Goal: Check status: Check status

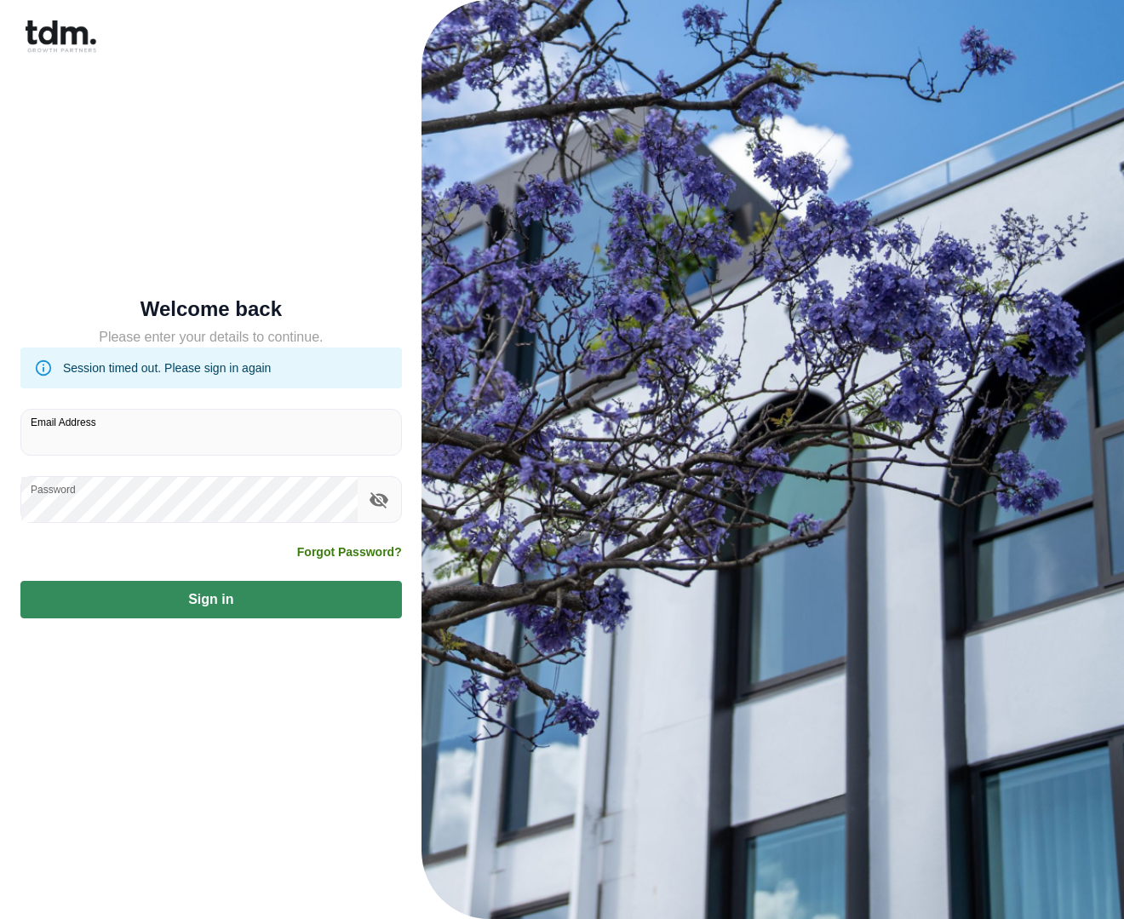
click at [223, 434] on input "Email Address" at bounding box center [211, 432] width 380 height 45
type input "**********"
click at [20, 581] on button "Sign in" at bounding box center [211, 599] width 382 height 37
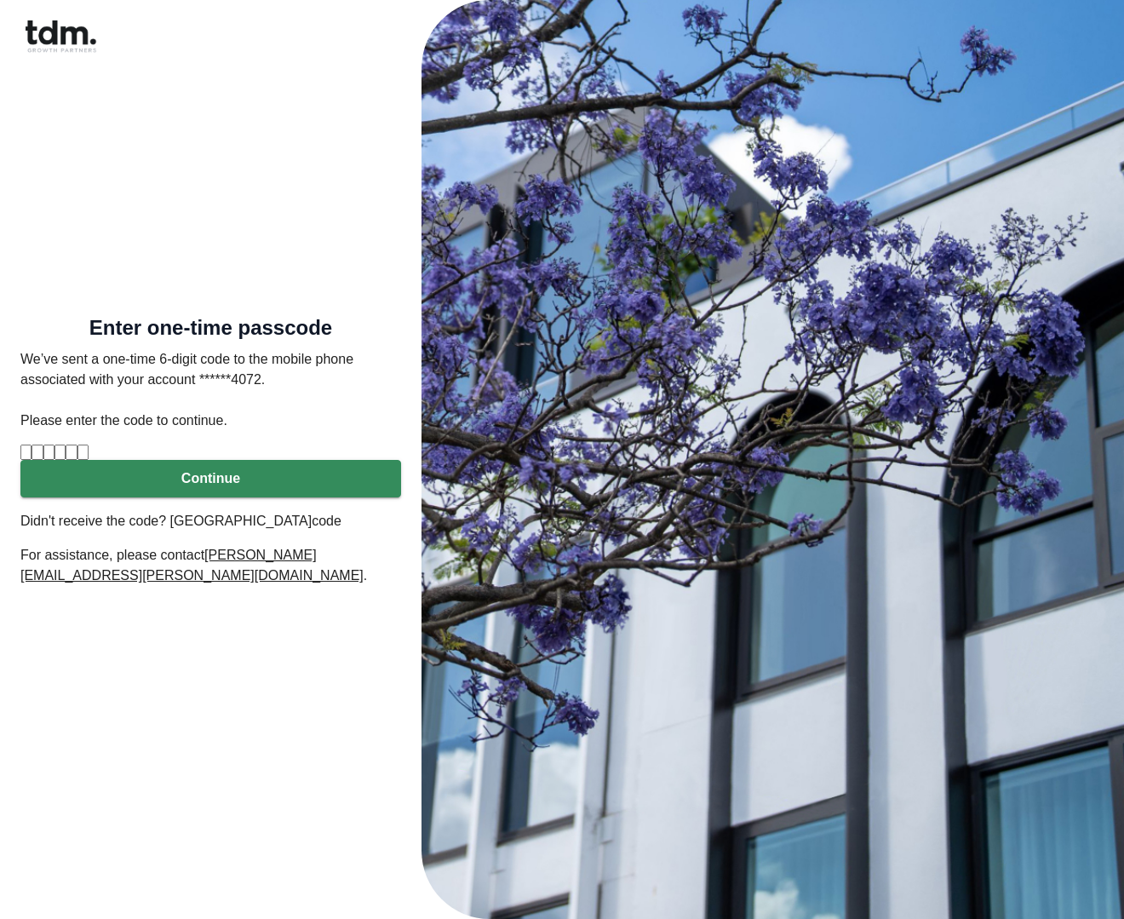
click at [32, 453] on input "Please enter verification code. Digit 1" at bounding box center [25, 452] width 11 height 15
type input "*"
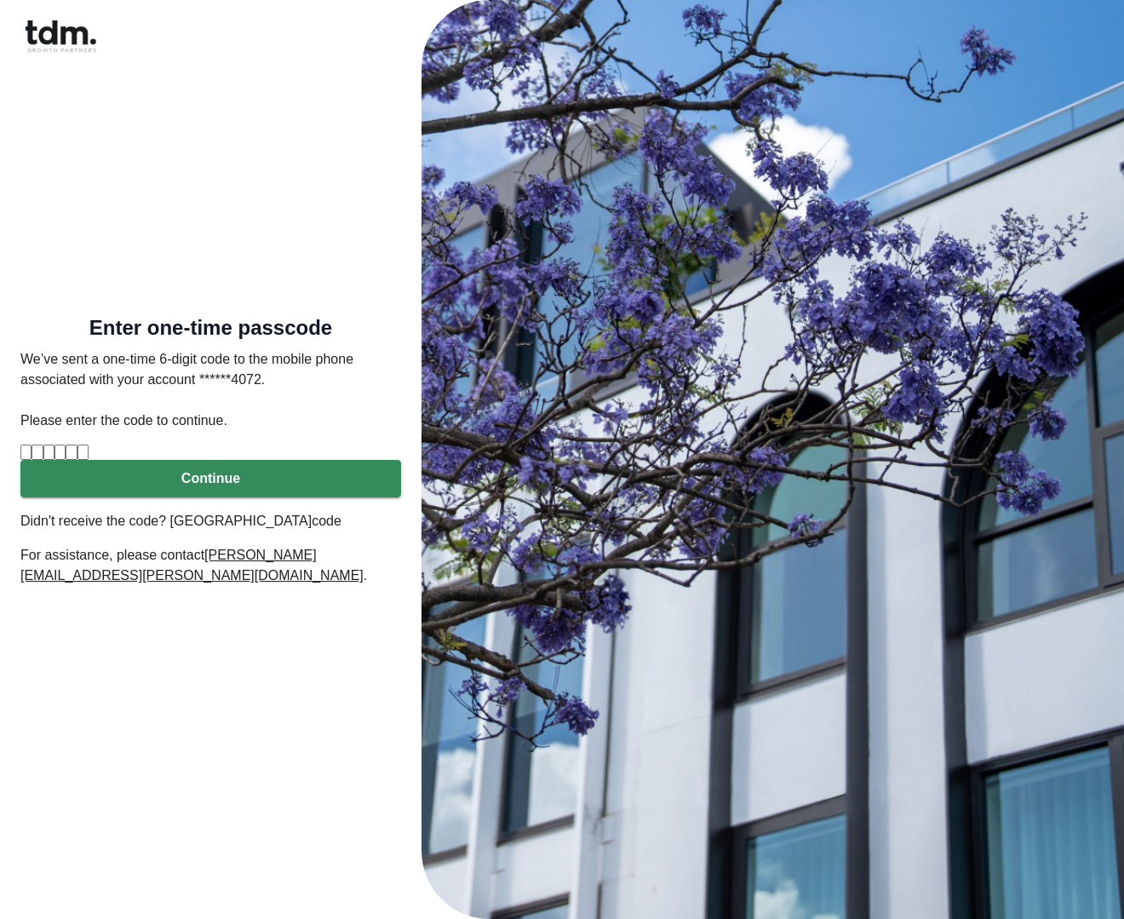
type input "*"
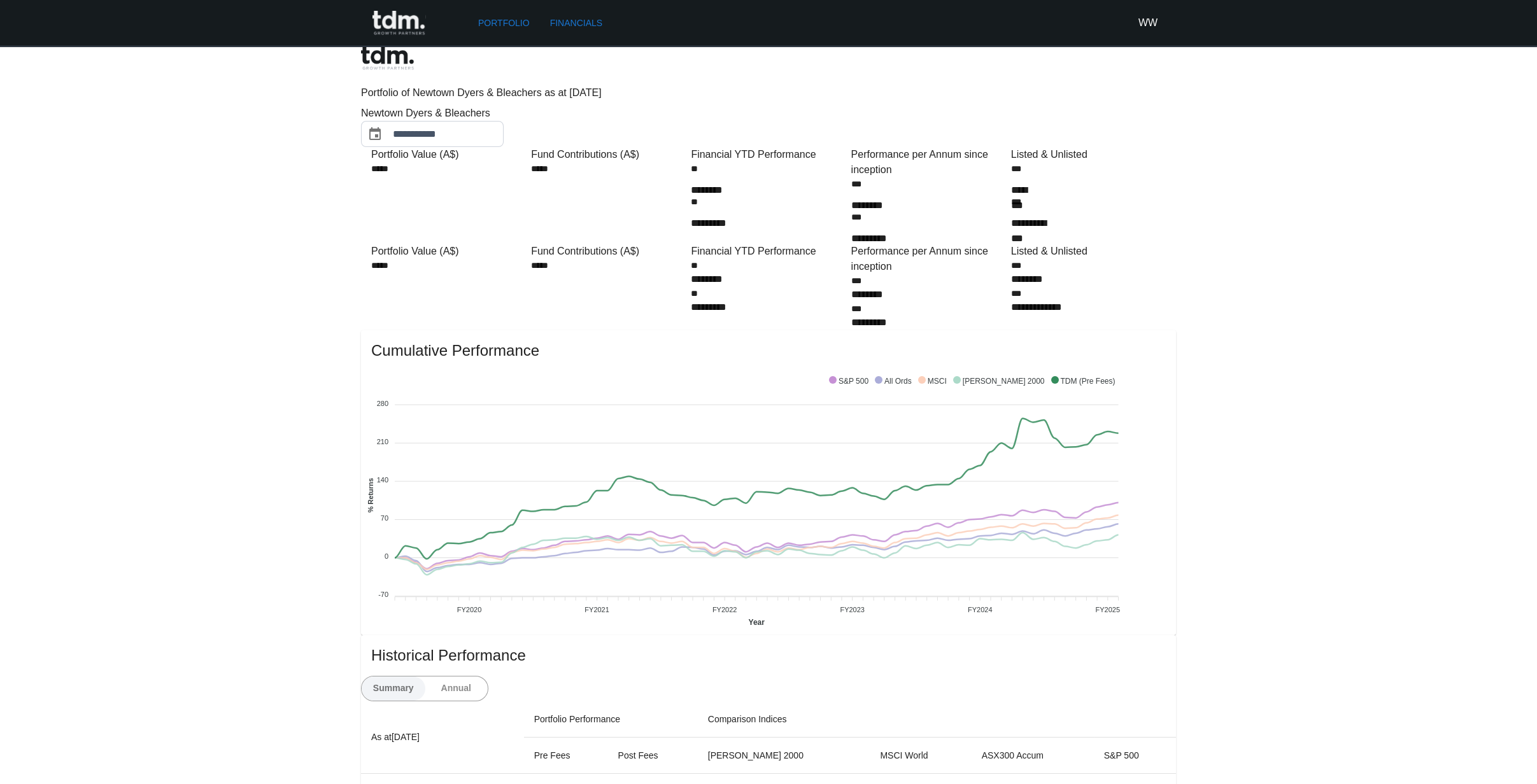
click at [840, 22] on h6 "WW" at bounding box center [1148, 22] width 19 height 15
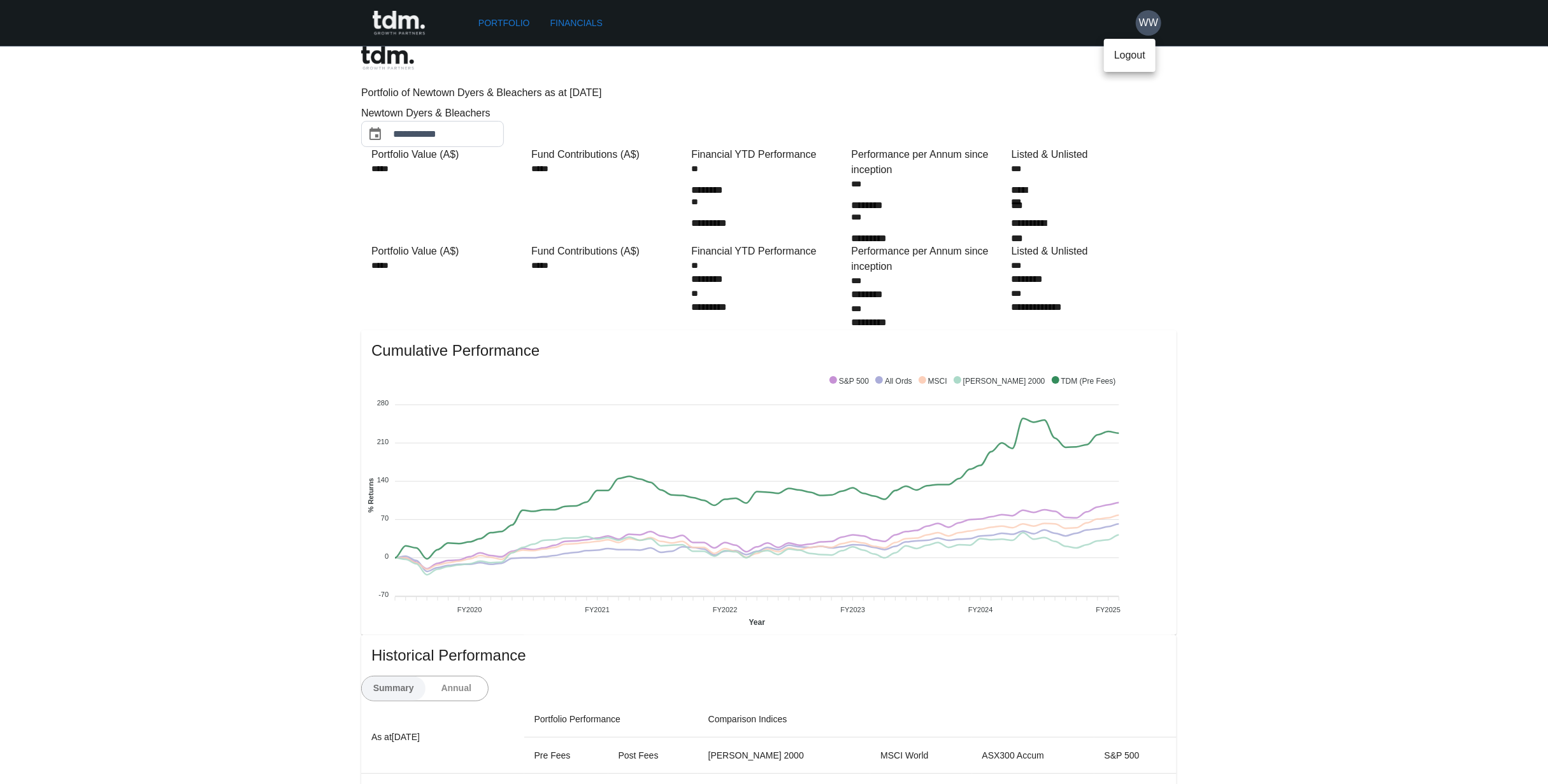
click at [590, 26] on div at bounding box center [774, 392] width 1548 height 784
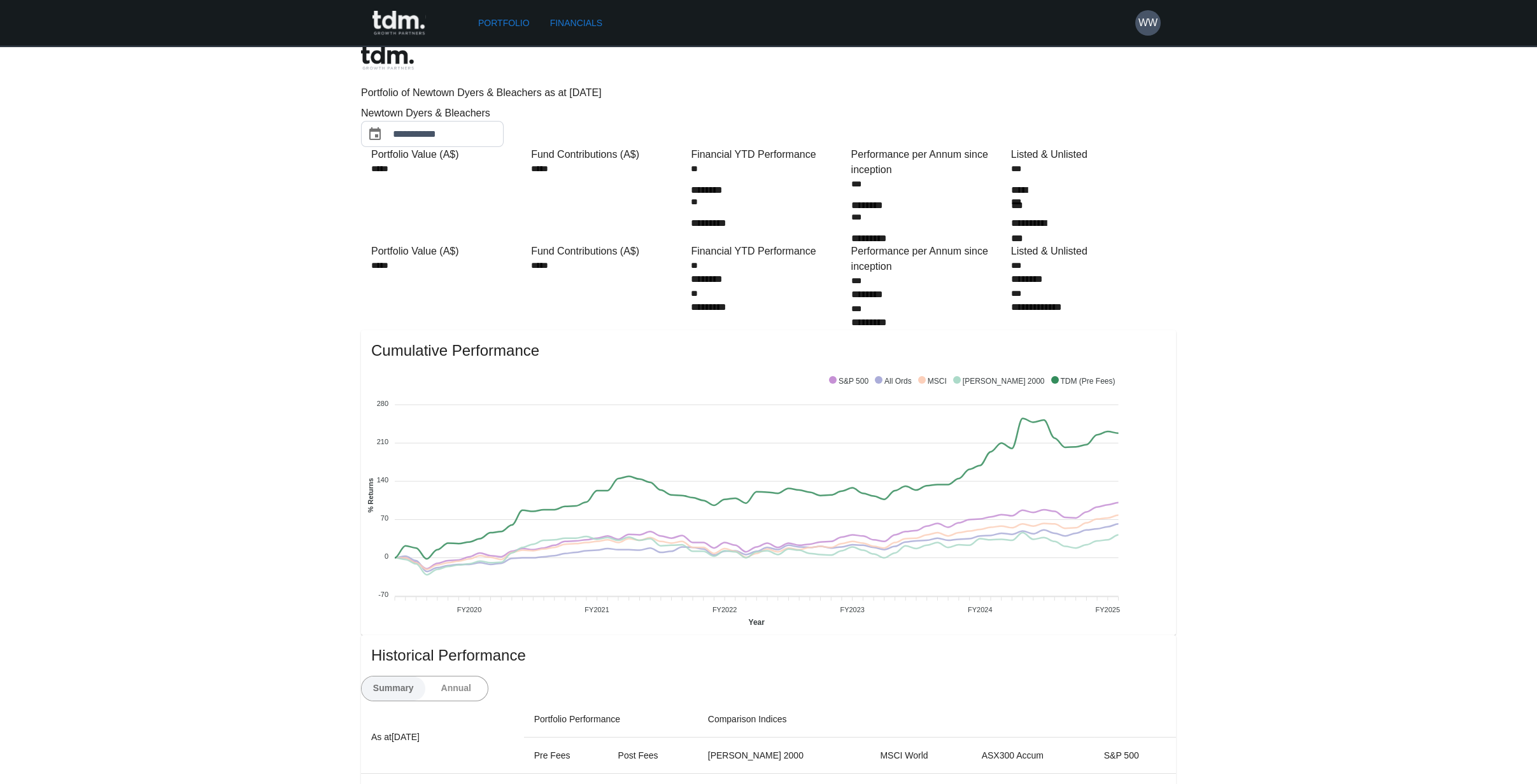
click at [590, 16] on link "Financials" at bounding box center [576, 23] width 62 height 24
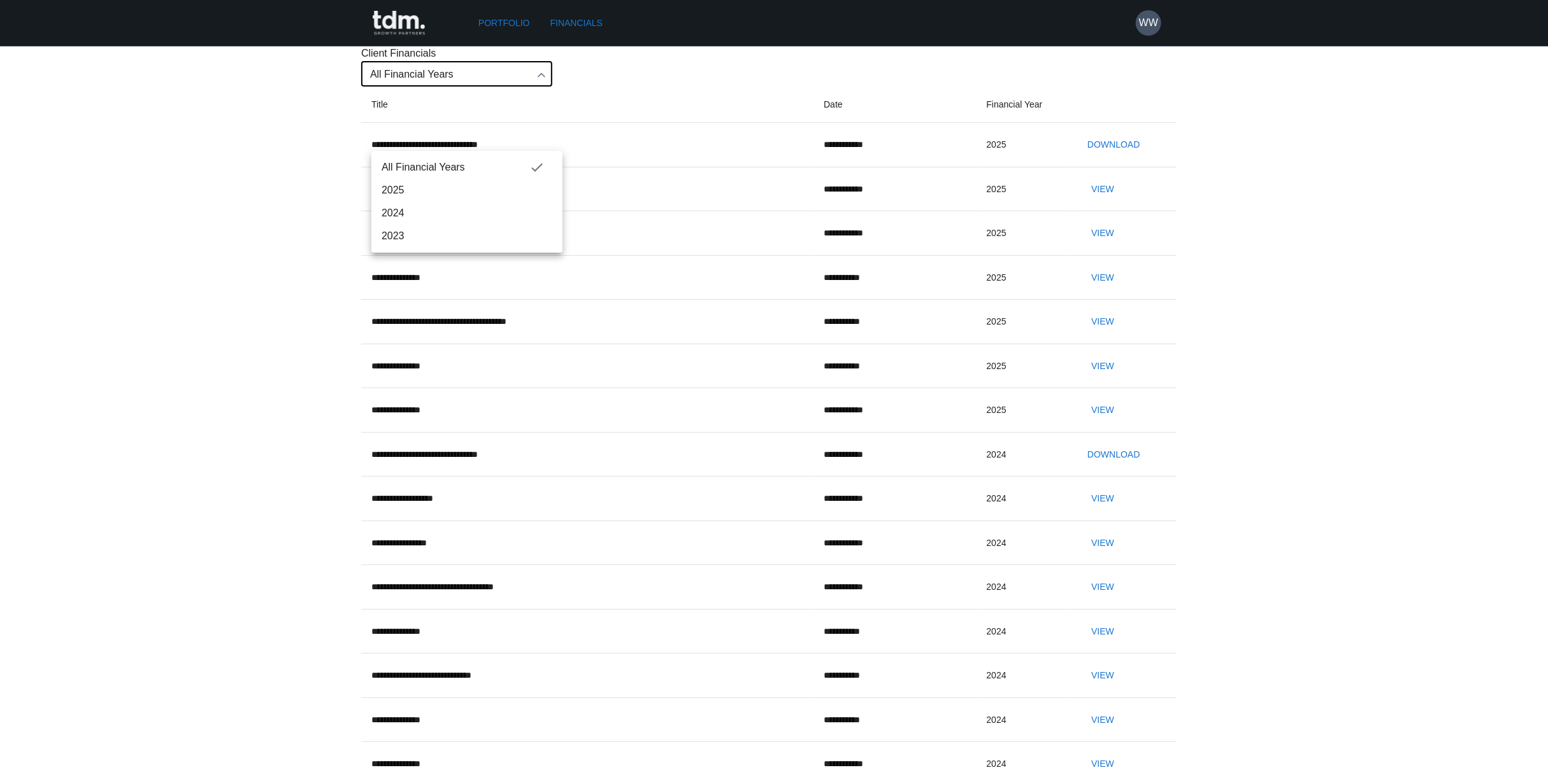
click at [549, 136] on body "**********" at bounding box center [774, 496] width 1548 height 993
click at [517, 186] on span "2025" at bounding box center [467, 190] width 171 height 15
type input "****"
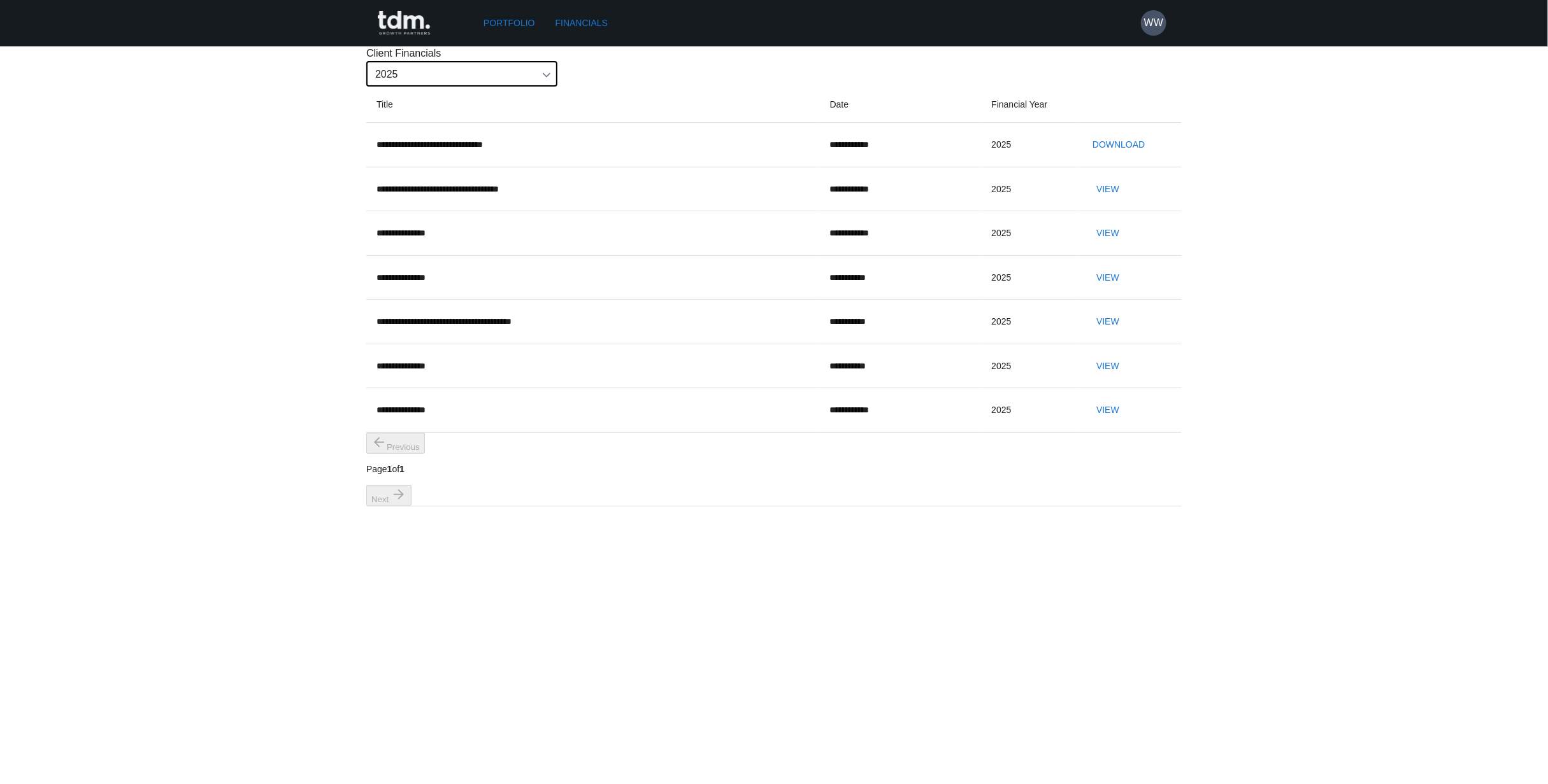
click at [509, 25] on link "Portfolio" at bounding box center [509, 23] width 62 height 24
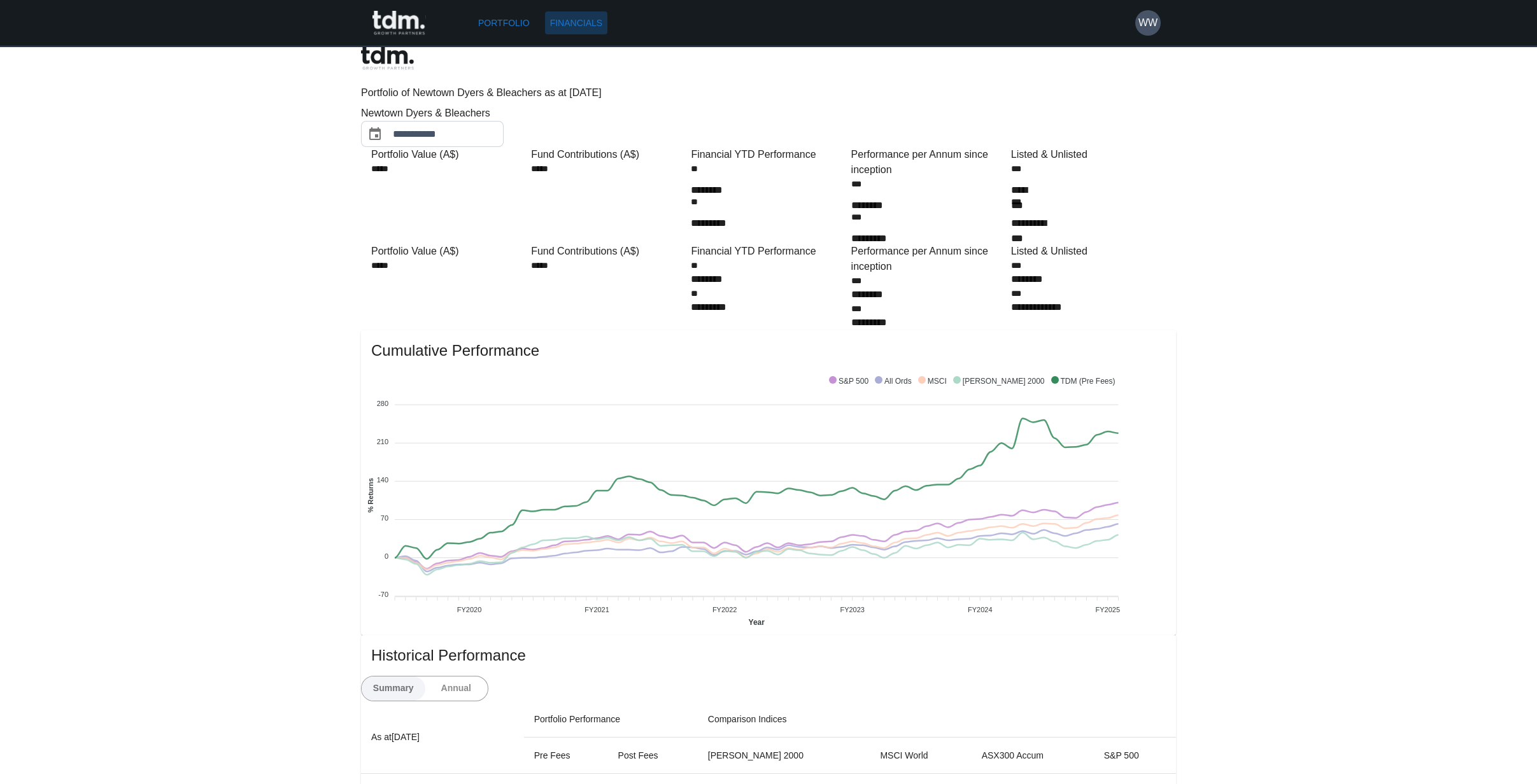
click at [592, 18] on link "Financials" at bounding box center [576, 23] width 62 height 24
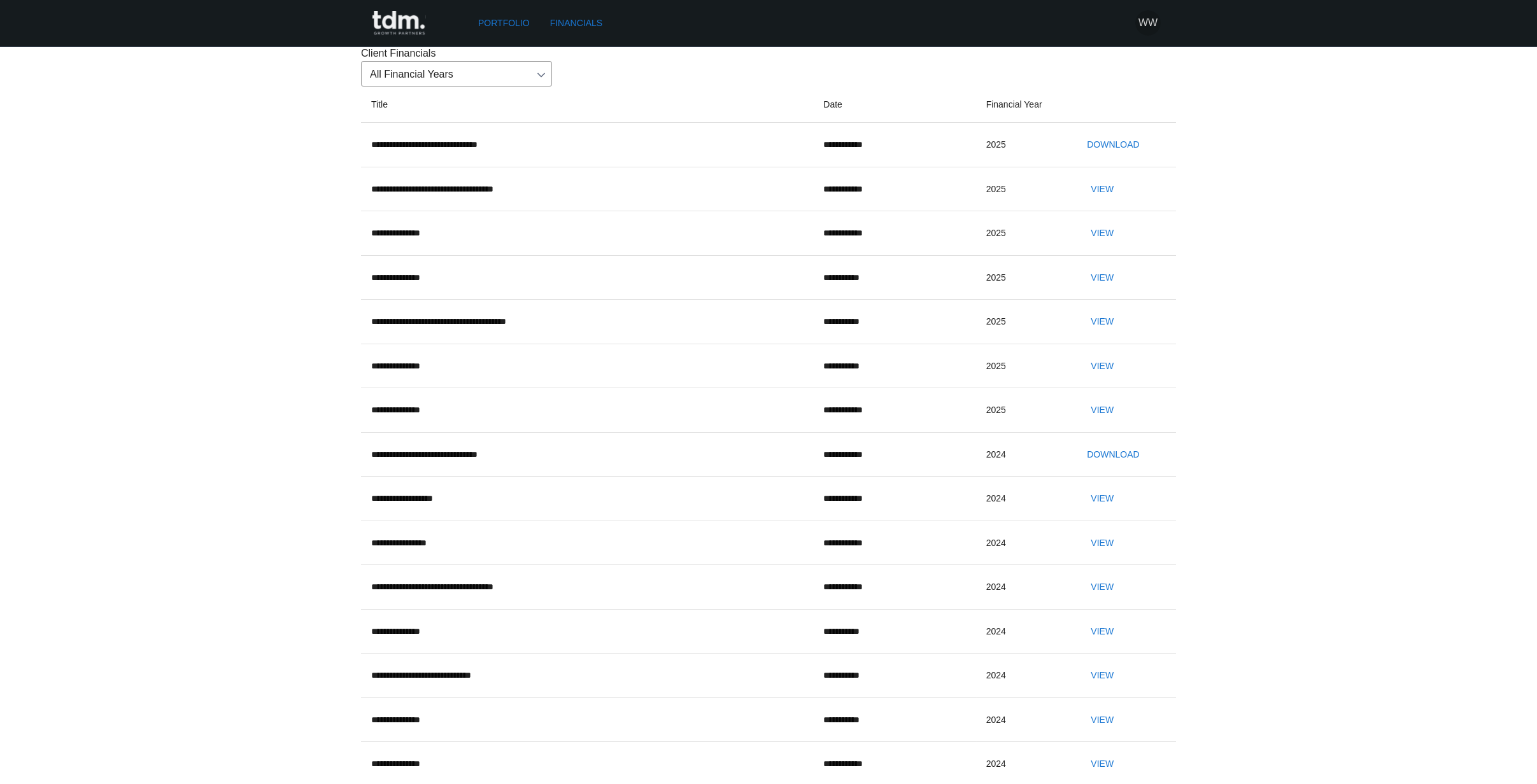
click at [840, 25] on h6 "WW" at bounding box center [1148, 22] width 19 height 15
click at [840, 25] on div at bounding box center [774, 392] width 1547 height 784
click at [496, 34] on link "Portfolio" at bounding box center [504, 23] width 62 height 24
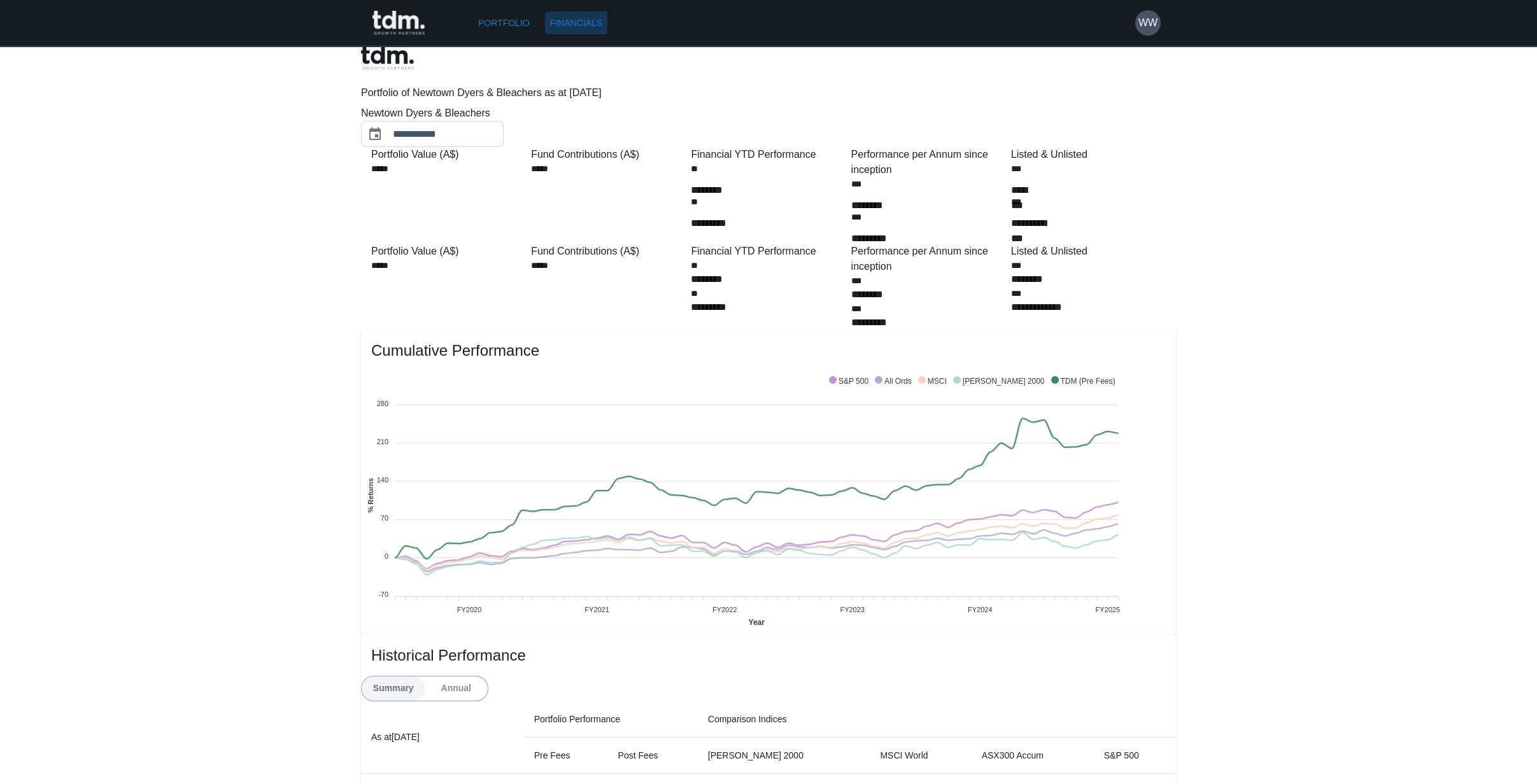
click at [588, 28] on link "Financials" at bounding box center [576, 23] width 62 height 24
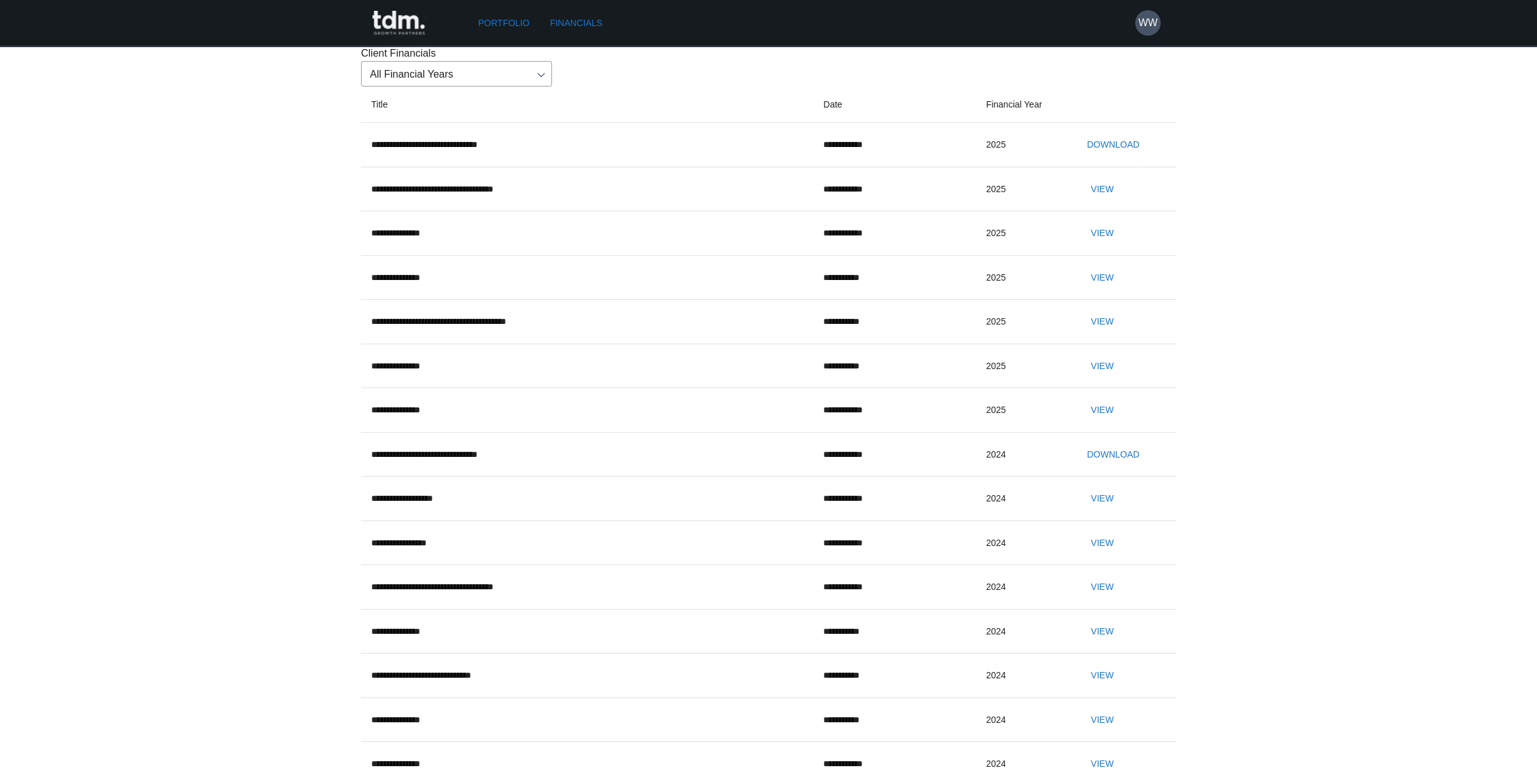
click at [510, 22] on link "Portfolio" at bounding box center [504, 23] width 62 height 24
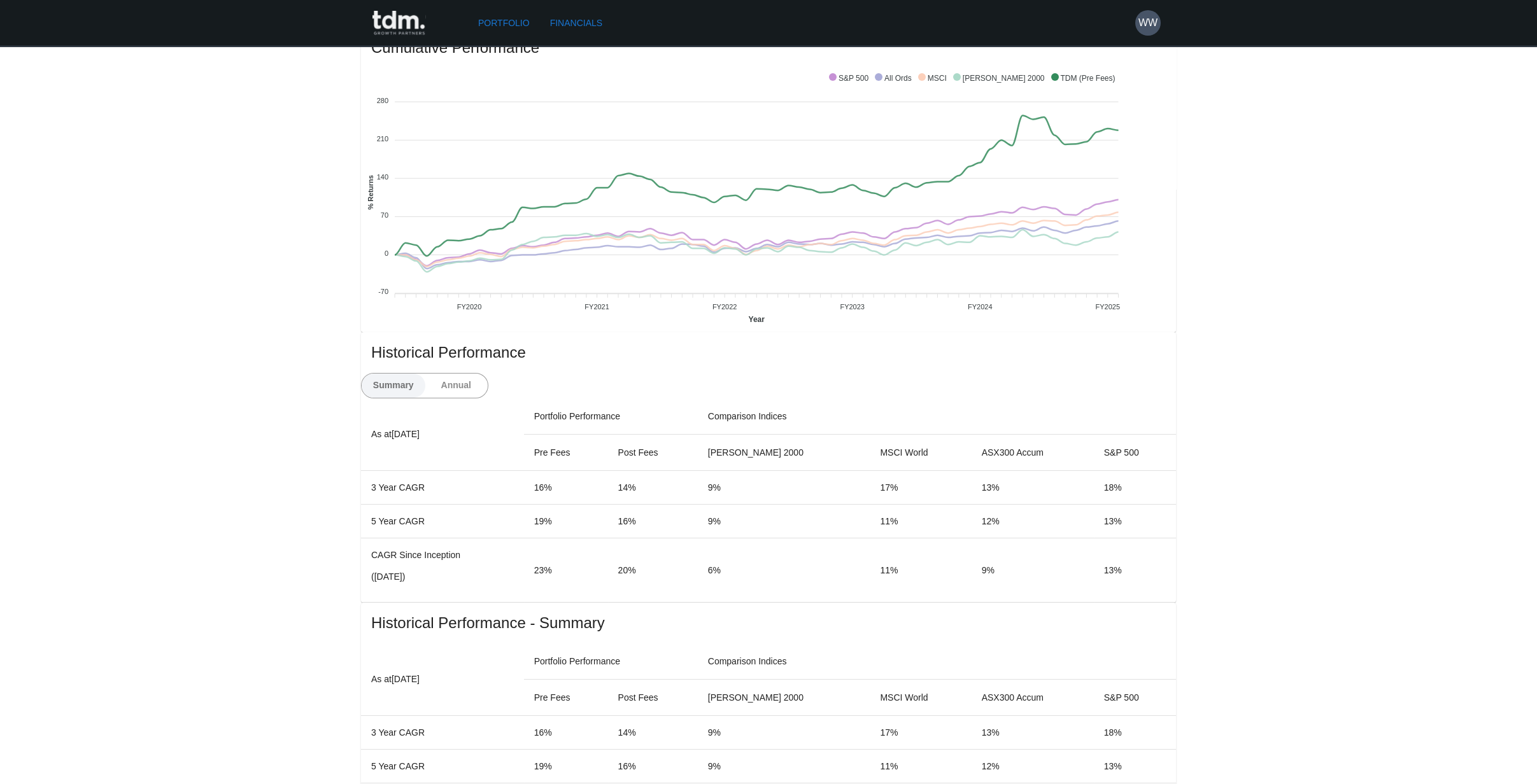
scroll to position [283, 0]
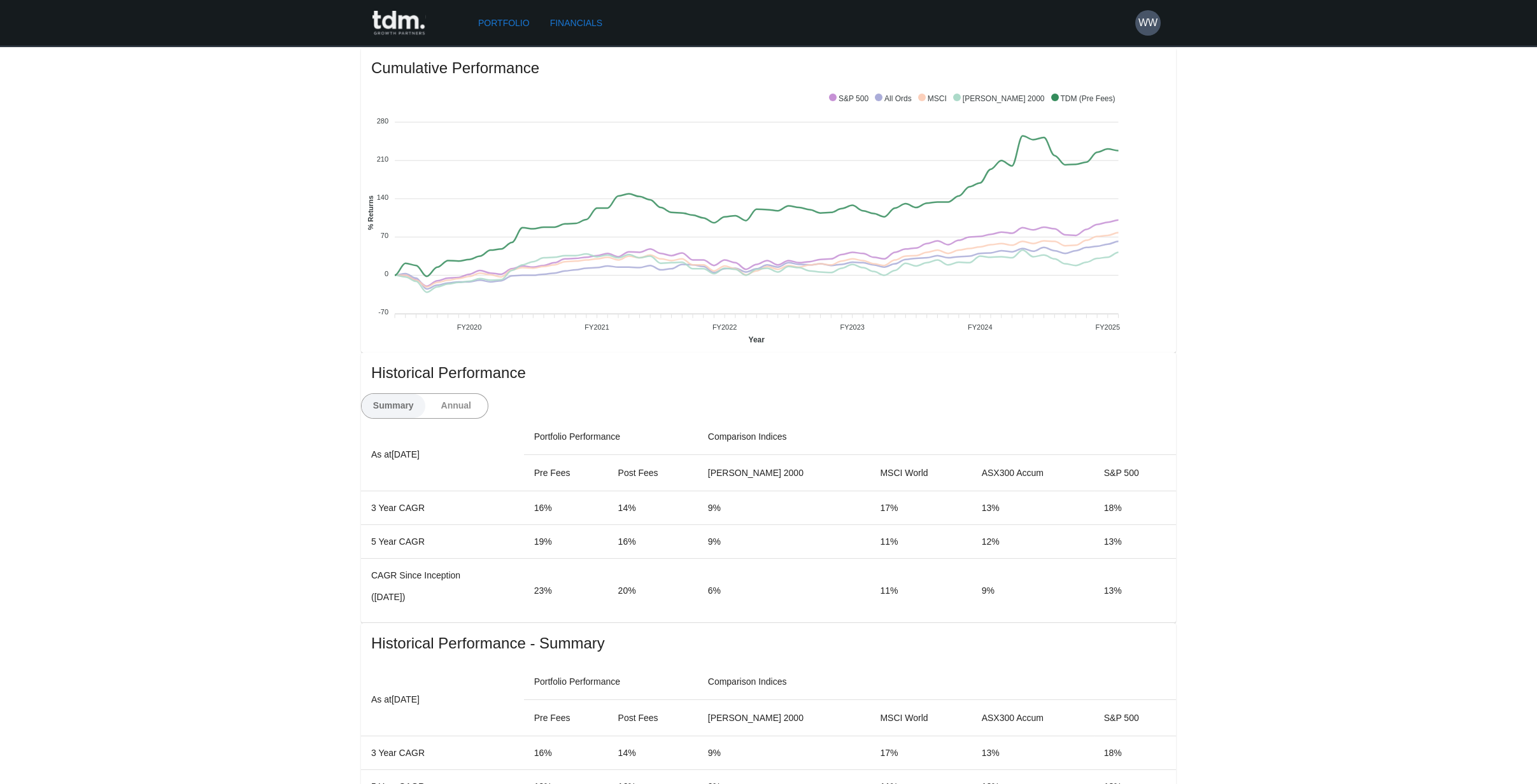
click at [591, 22] on link "Financials" at bounding box center [576, 23] width 62 height 24
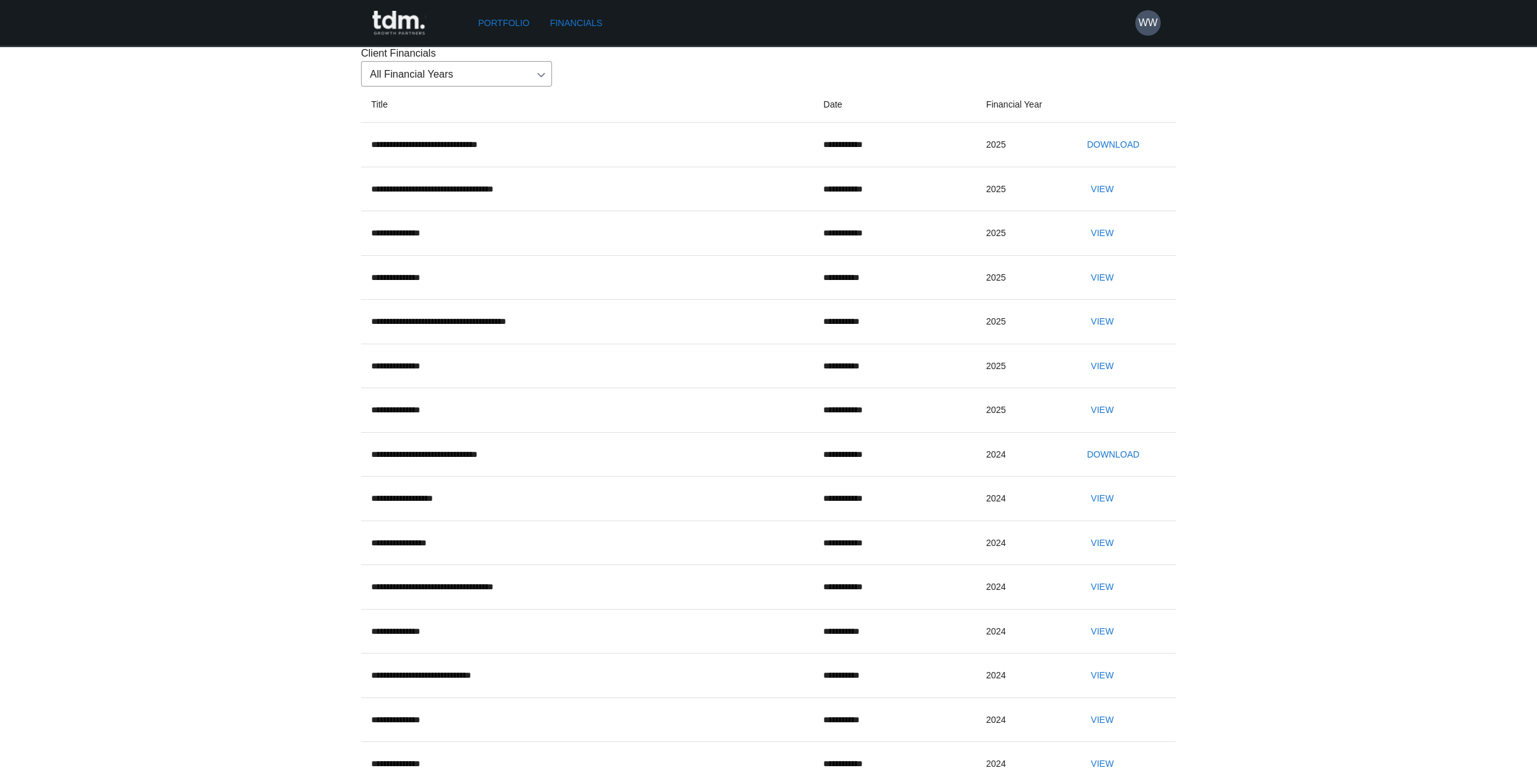
click at [509, 15] on link "Portfolio" at bounding box center [504, 23] width 62 height 24
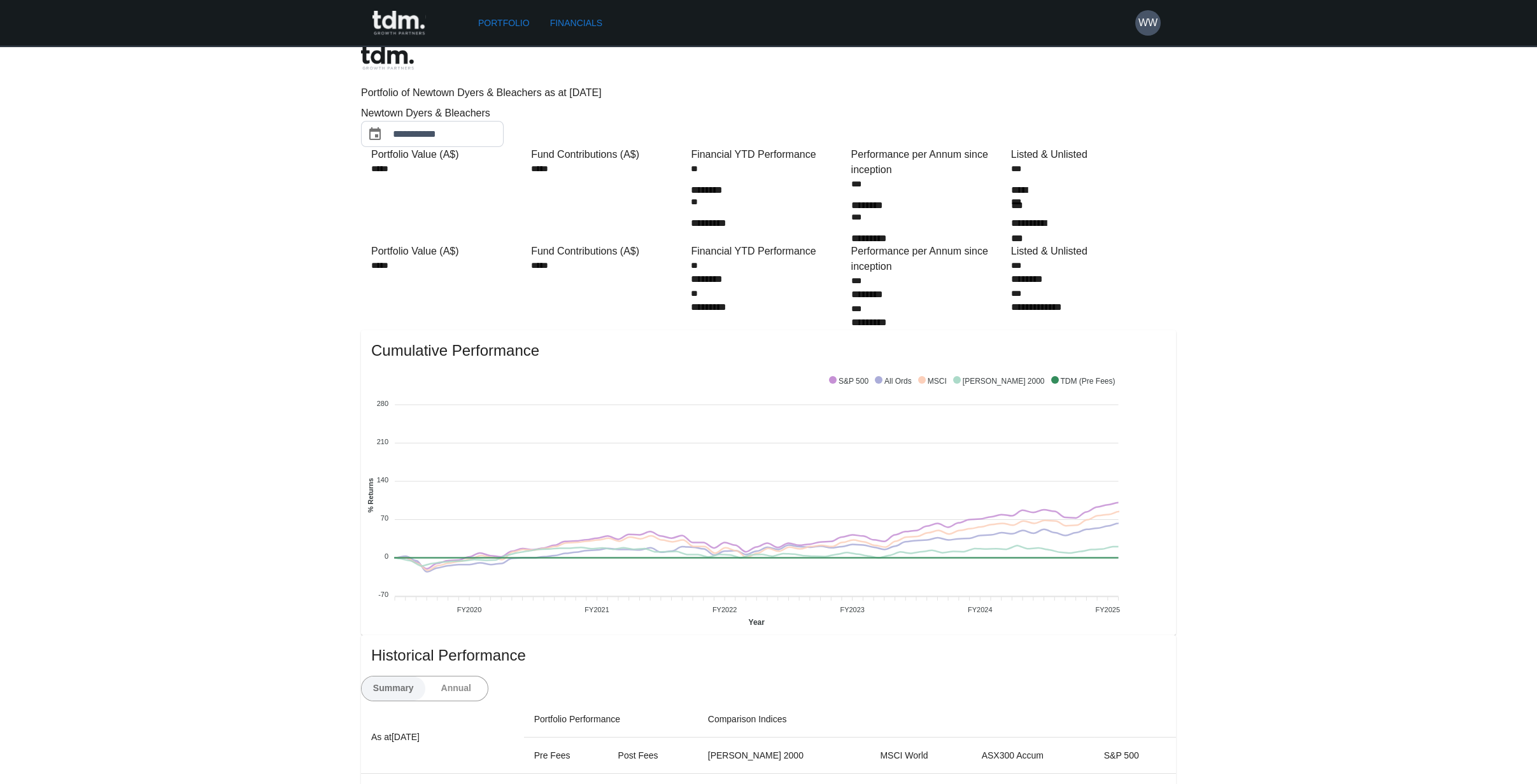
click at [585, 25] on link "Financials" at bounding box center [576, 23] width 62 height 24
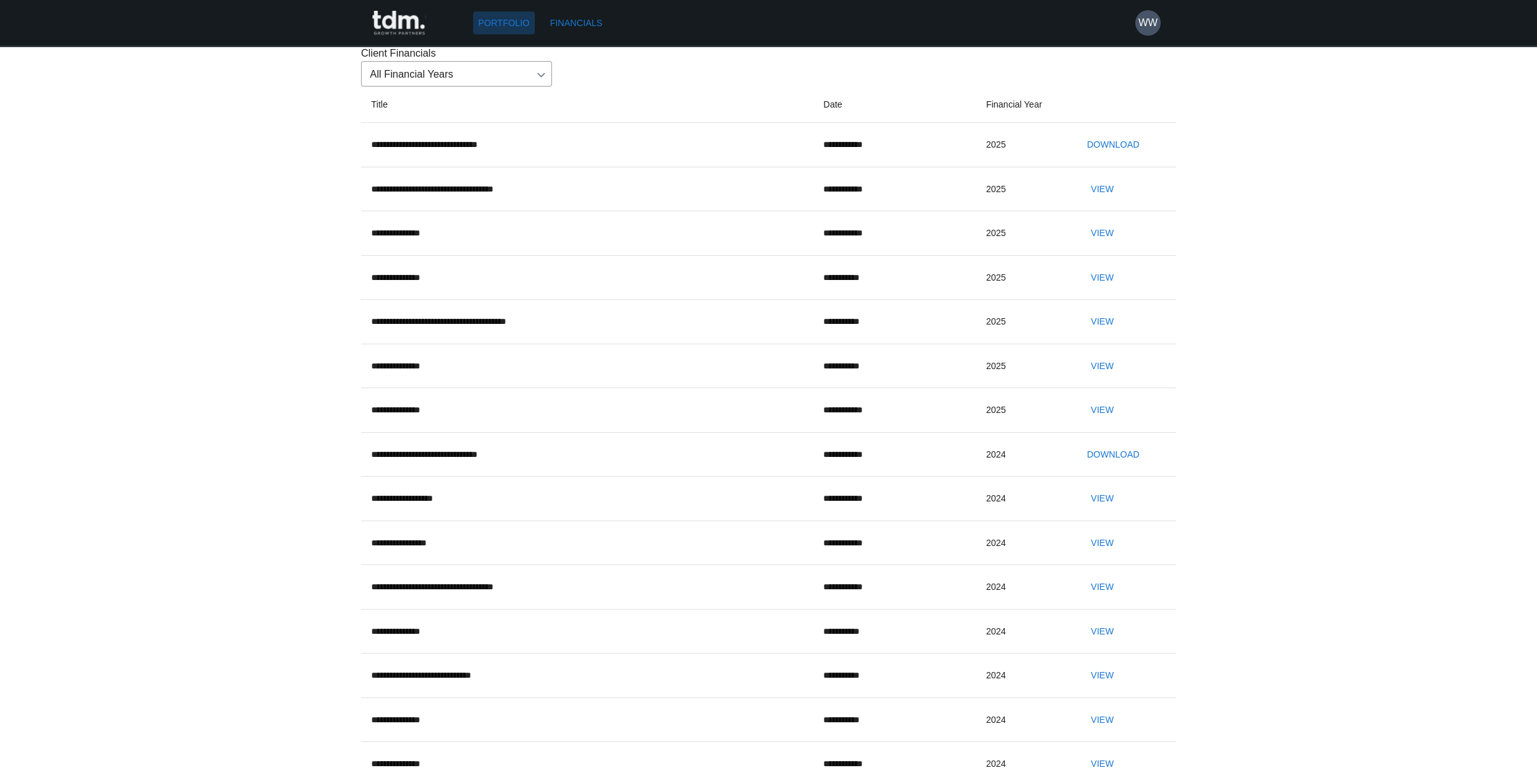
click at [505, 24] on link "Portfolio" at bounding box center [504, 23] width 62 height 24
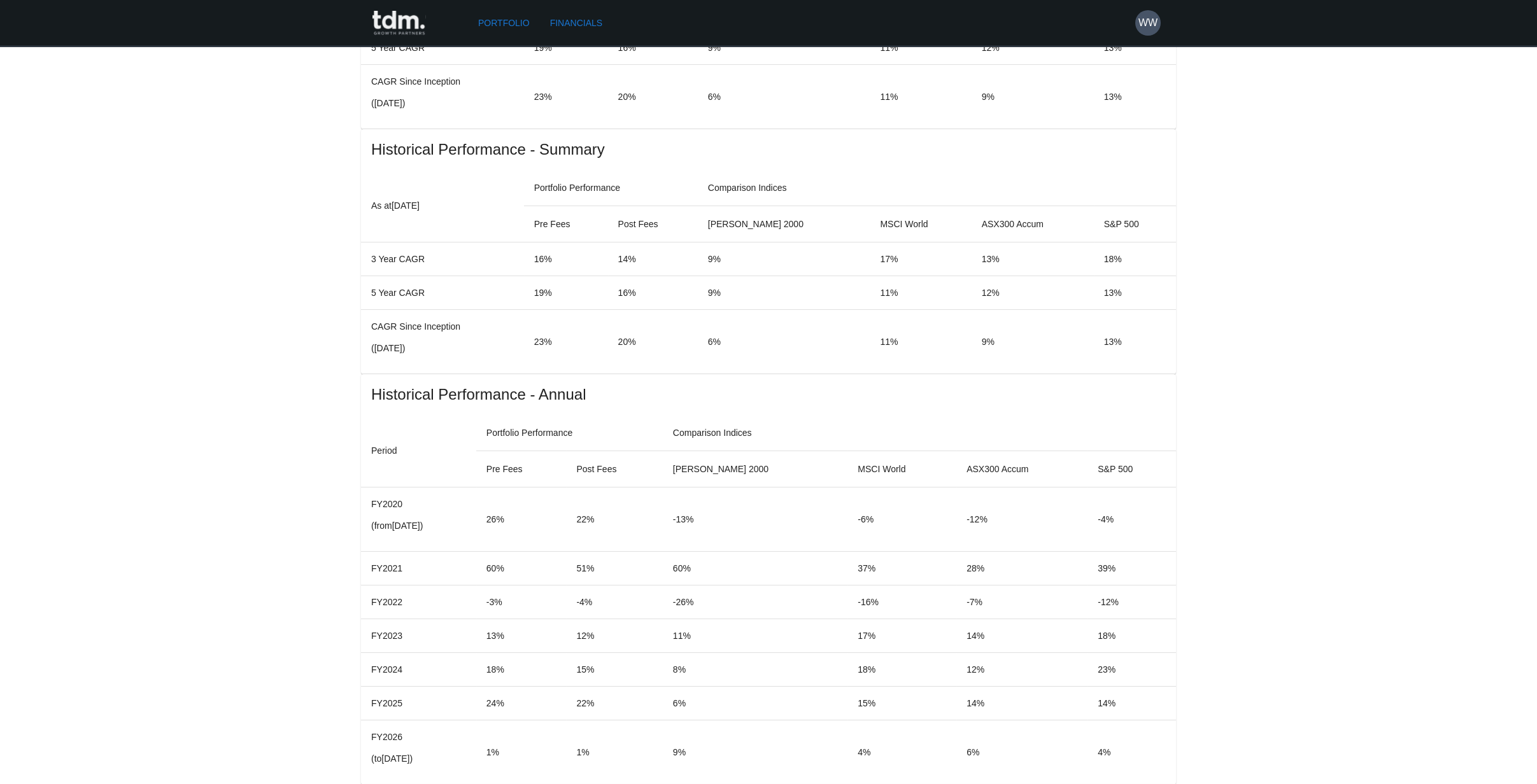
scroll to position [707, 0]
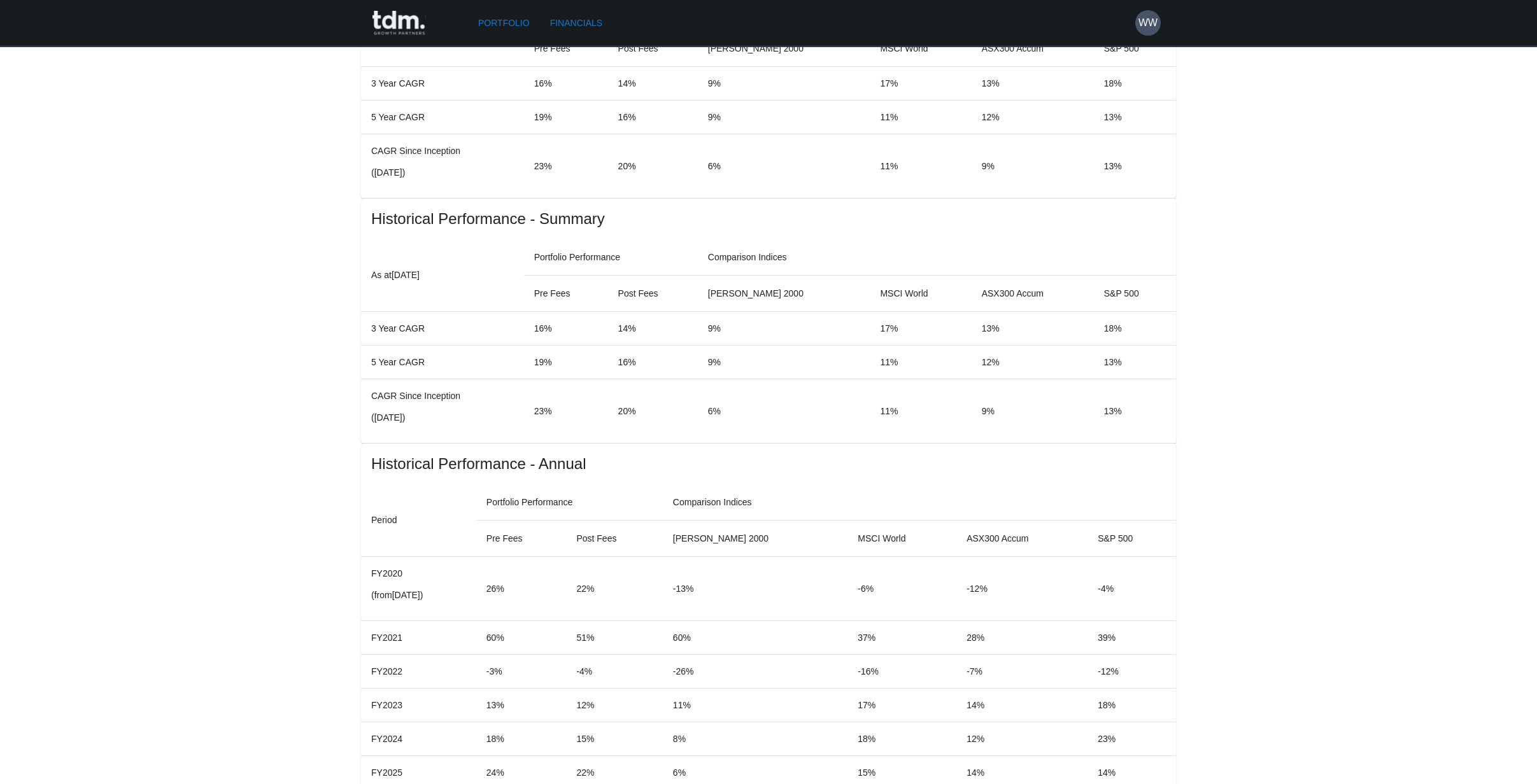
drag, startPoint x: 383, startPoint y: 228, endPoint x: 1086, endPoint y: 638, distance: 813.8
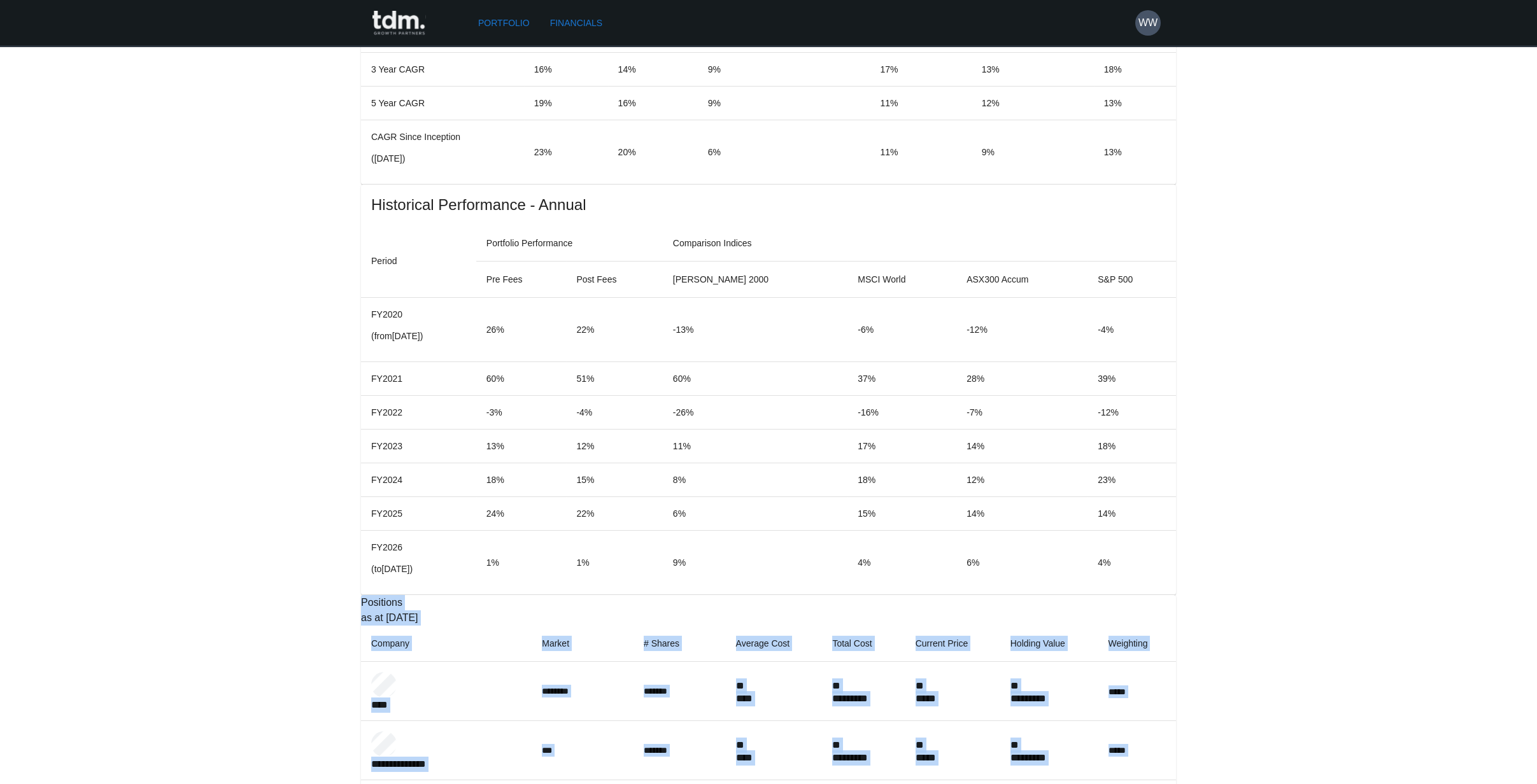
scroll to position [984, 0]
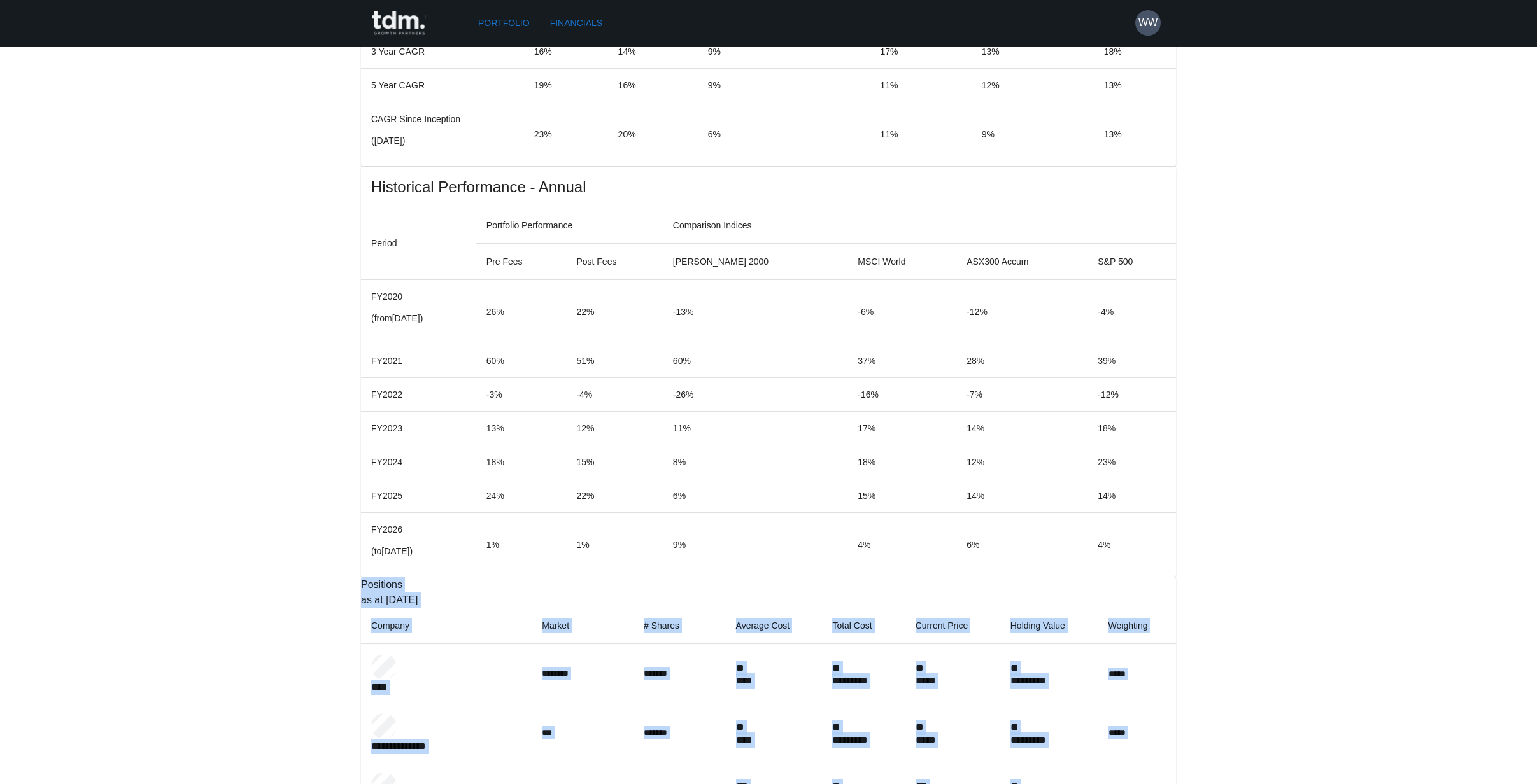
copy div "**********"
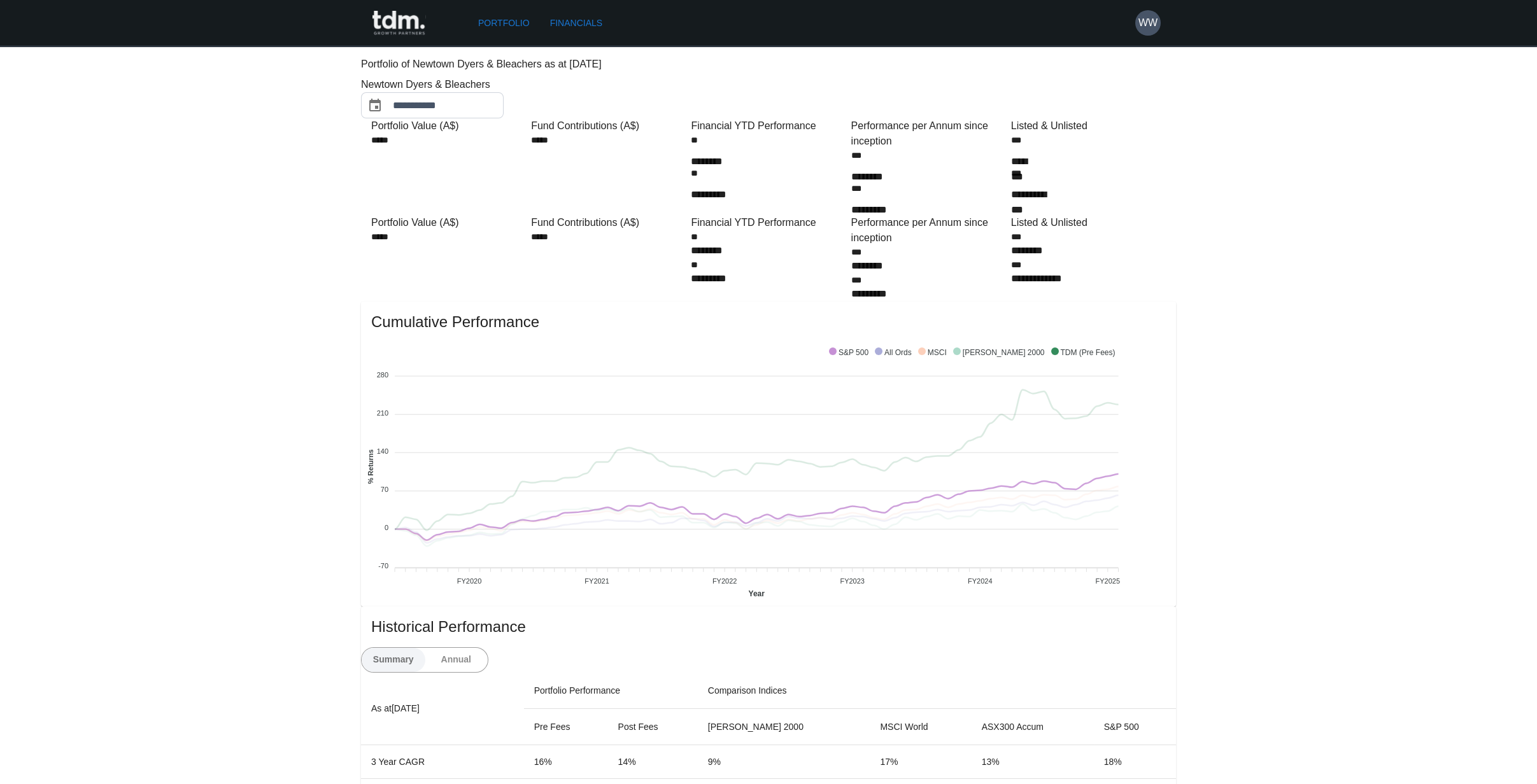
scroll to position [0, 0]
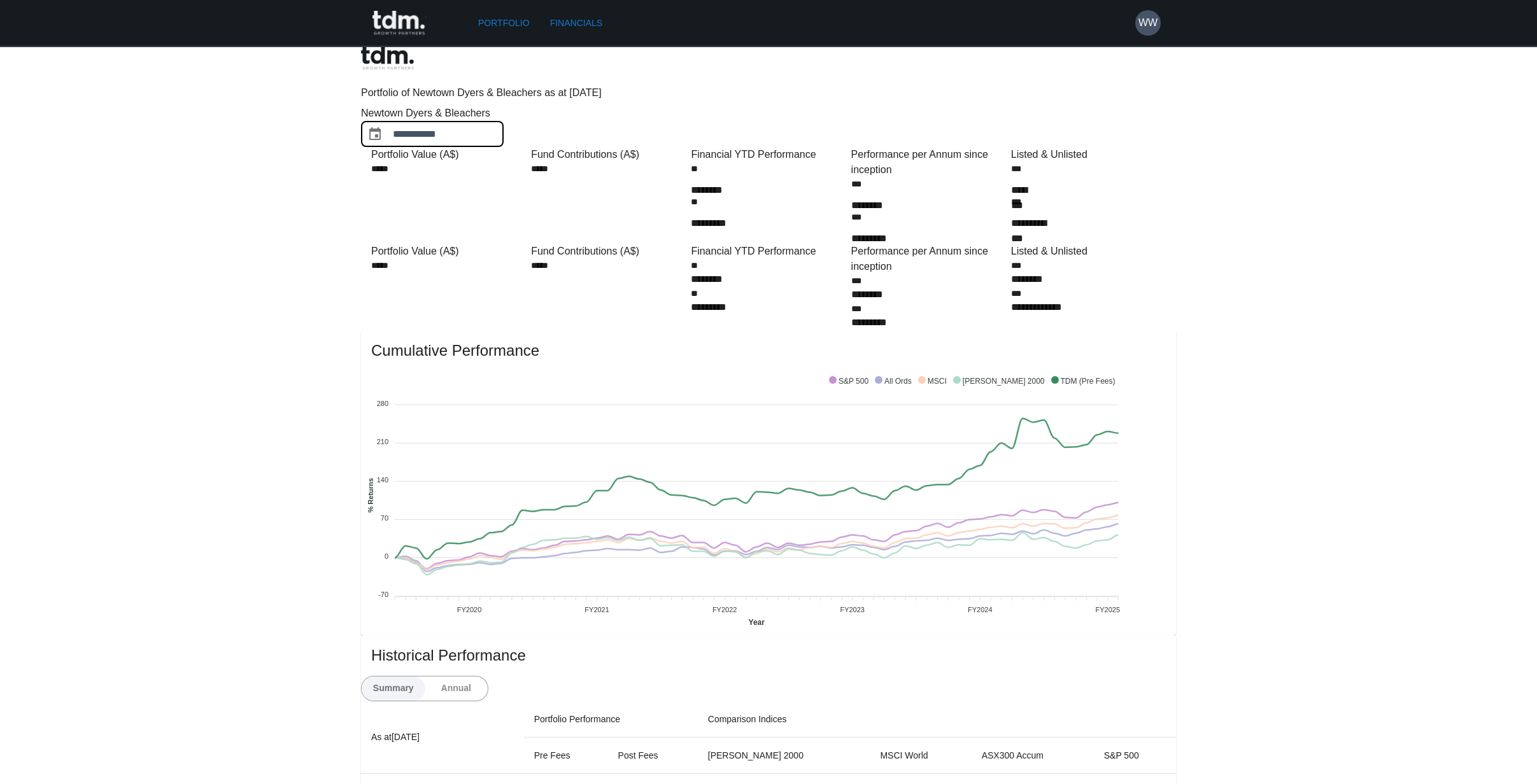
click at [504, 121] on input "**********" at bounding box center [449, 134] width 111 height 26
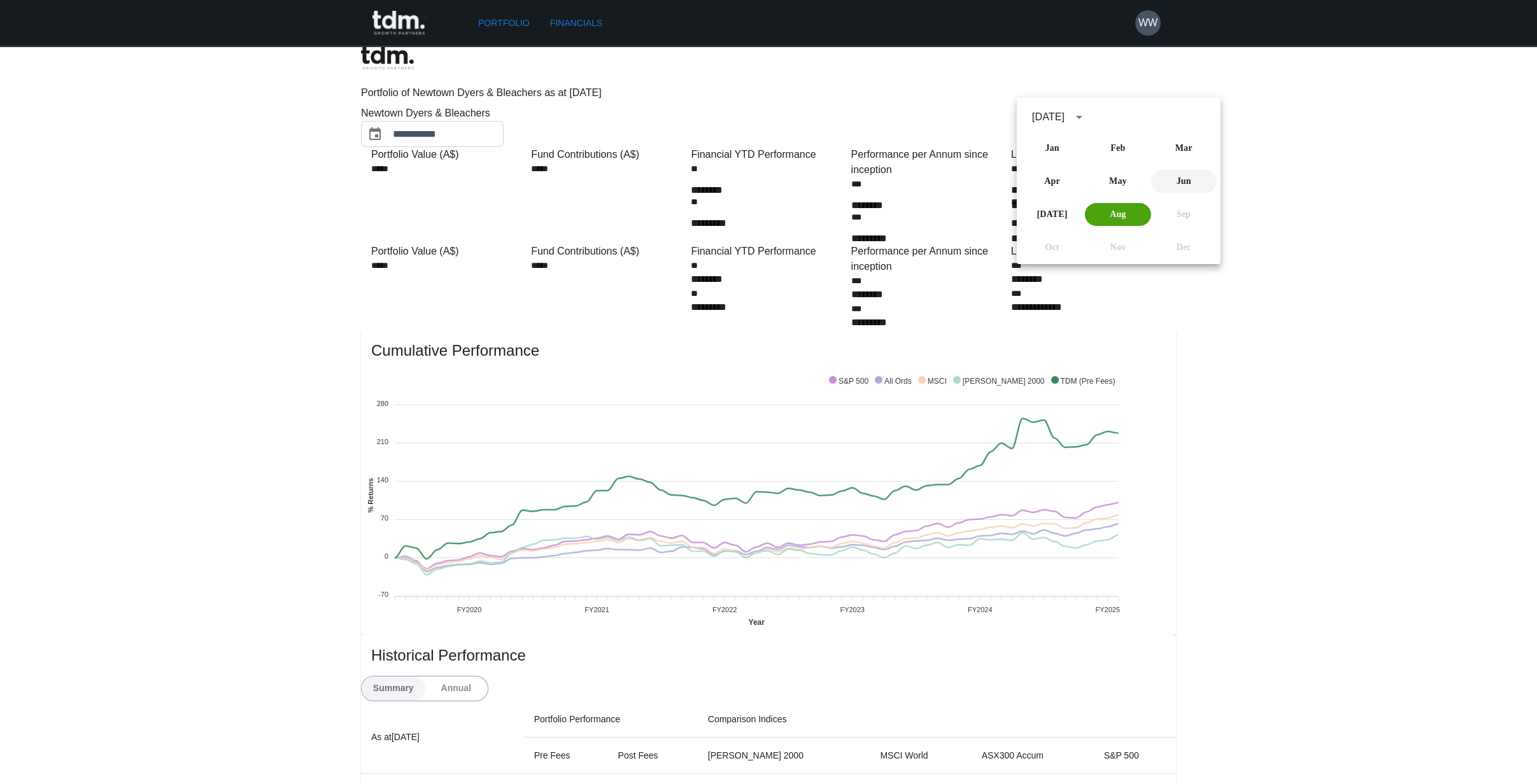
click at [840, 181] on button "Jun" at bounding box center [1183, 181] width 66 height 23
type input "*********"
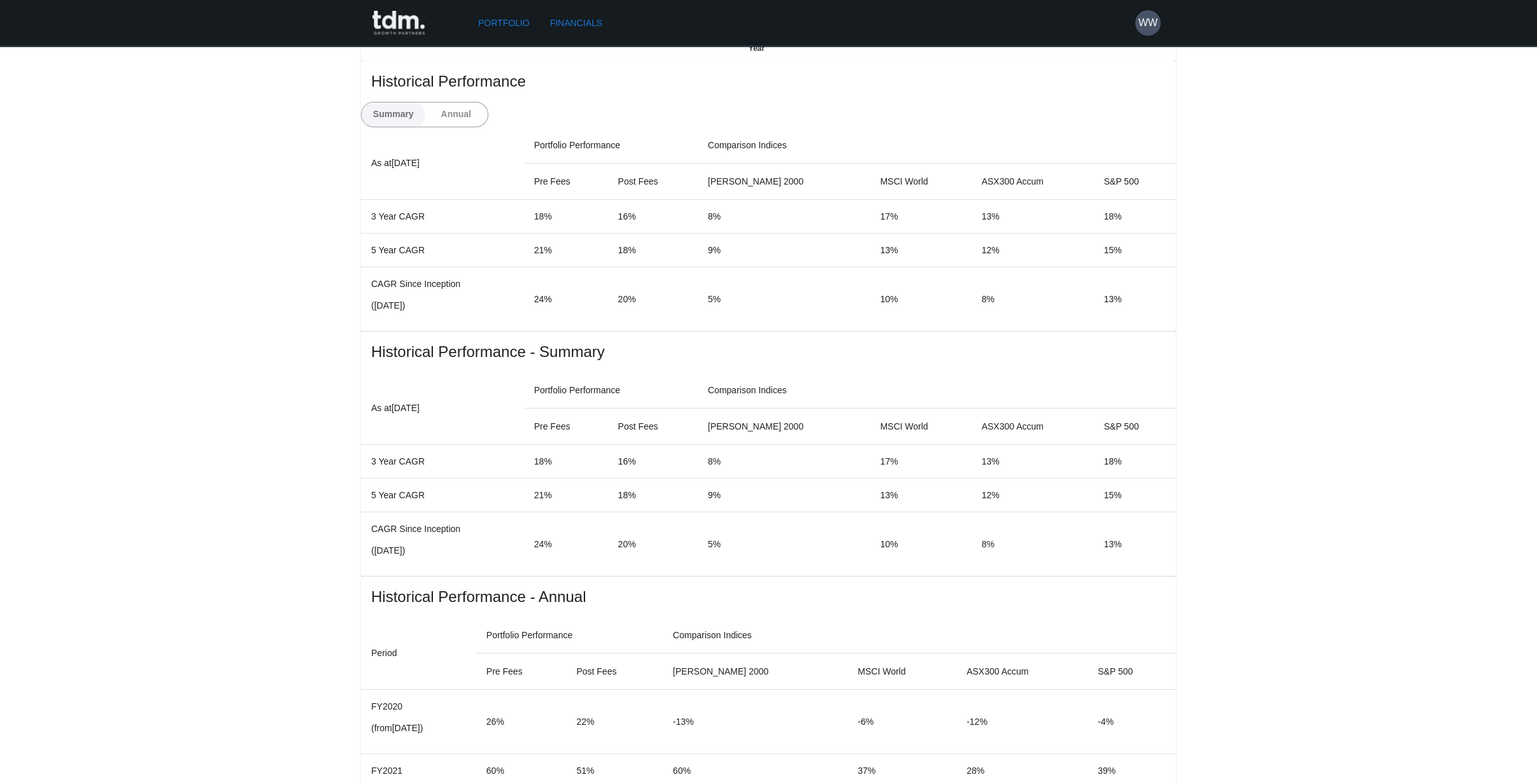
scroll to position [637, 0]
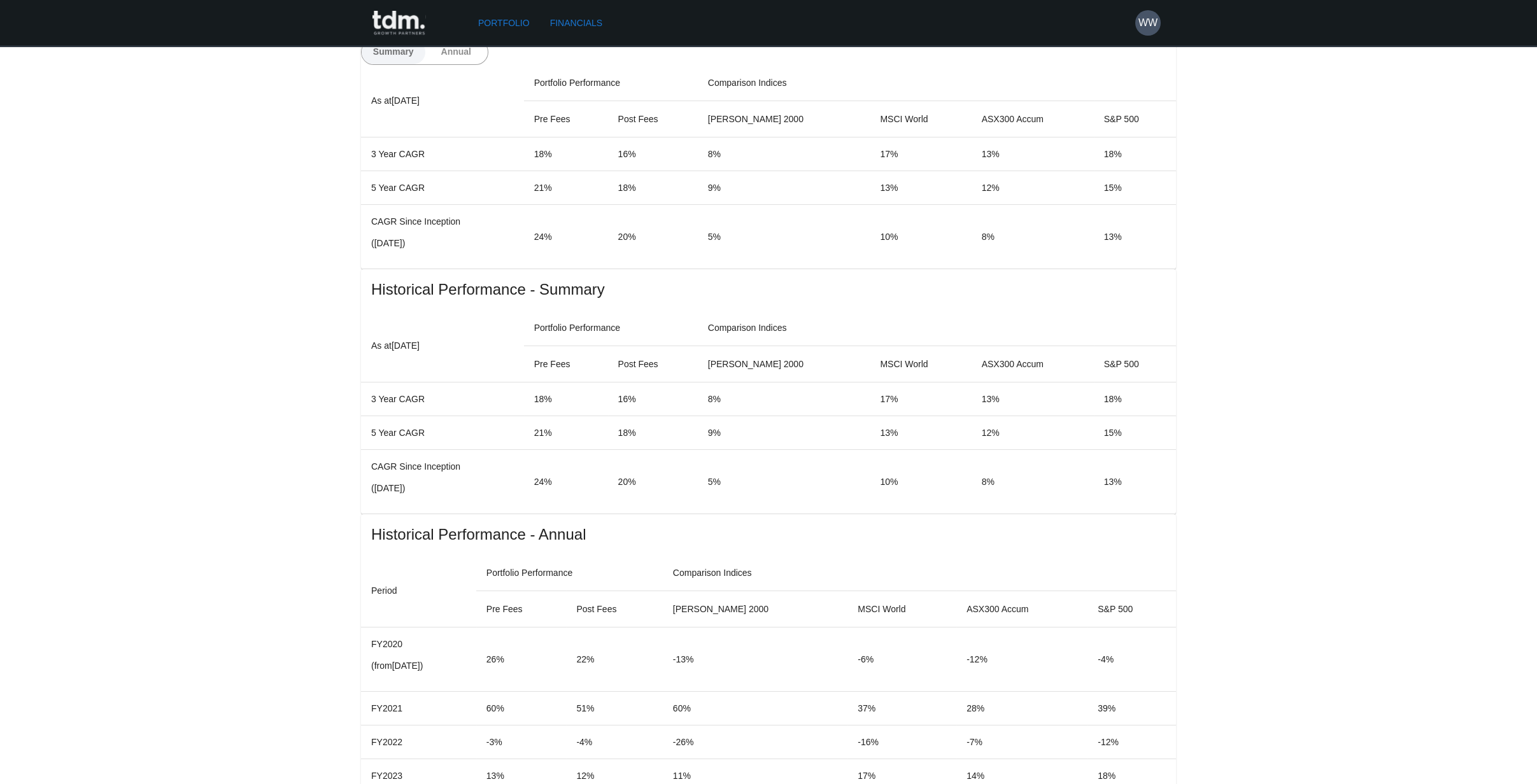
drag, startPoint x: 386, startPoint y: 303, endPoint x: 865, endPoint y: 522, distance: 526.7
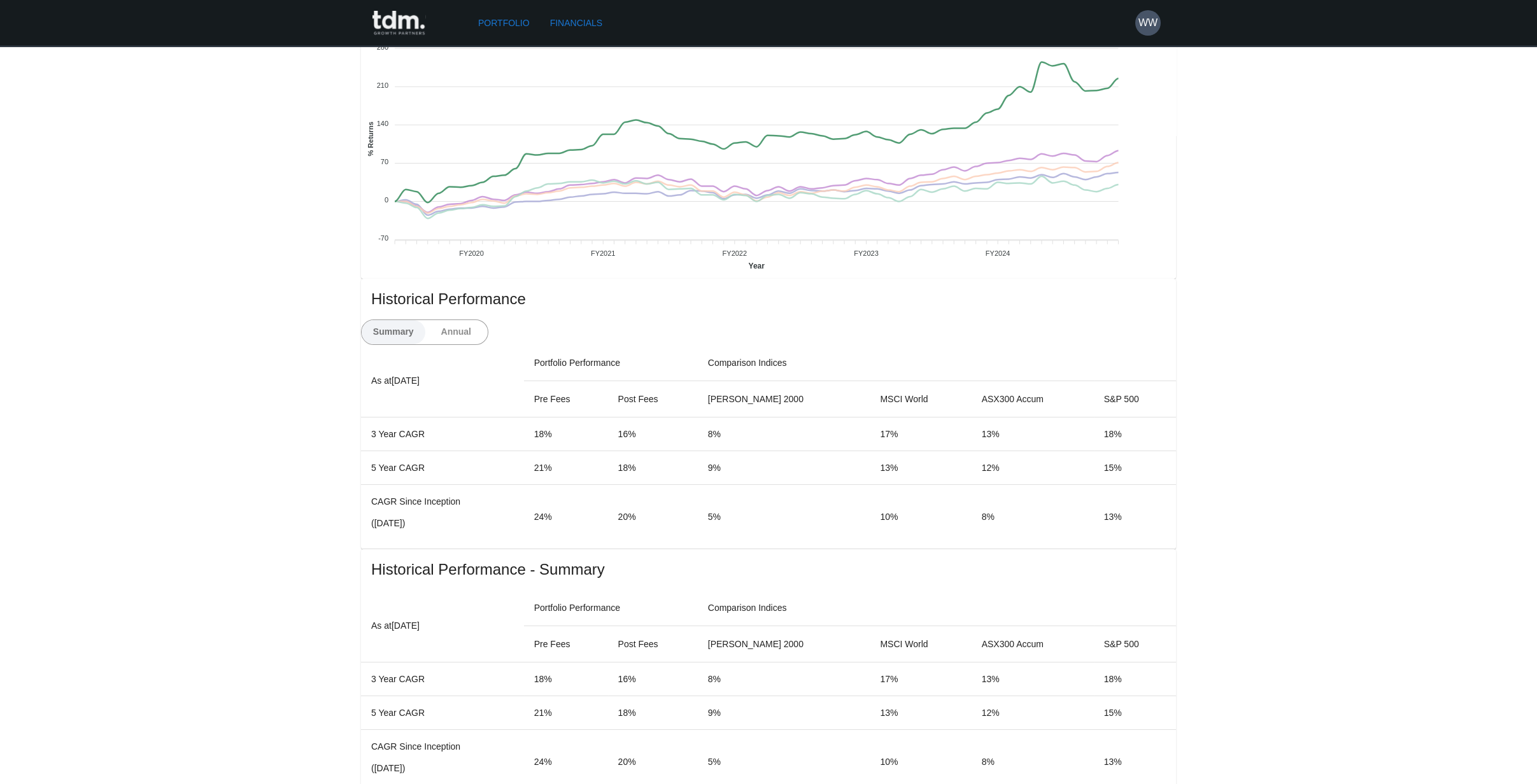
scroll to position [354, 0]
drag, startPoint x: 383, startPoint y: 296, endPoint x: 991, endPoint y: 522, distance: 648.6
click at [488, 324] on button "Annual" at bounding box center [456, 336] width 64 height 24
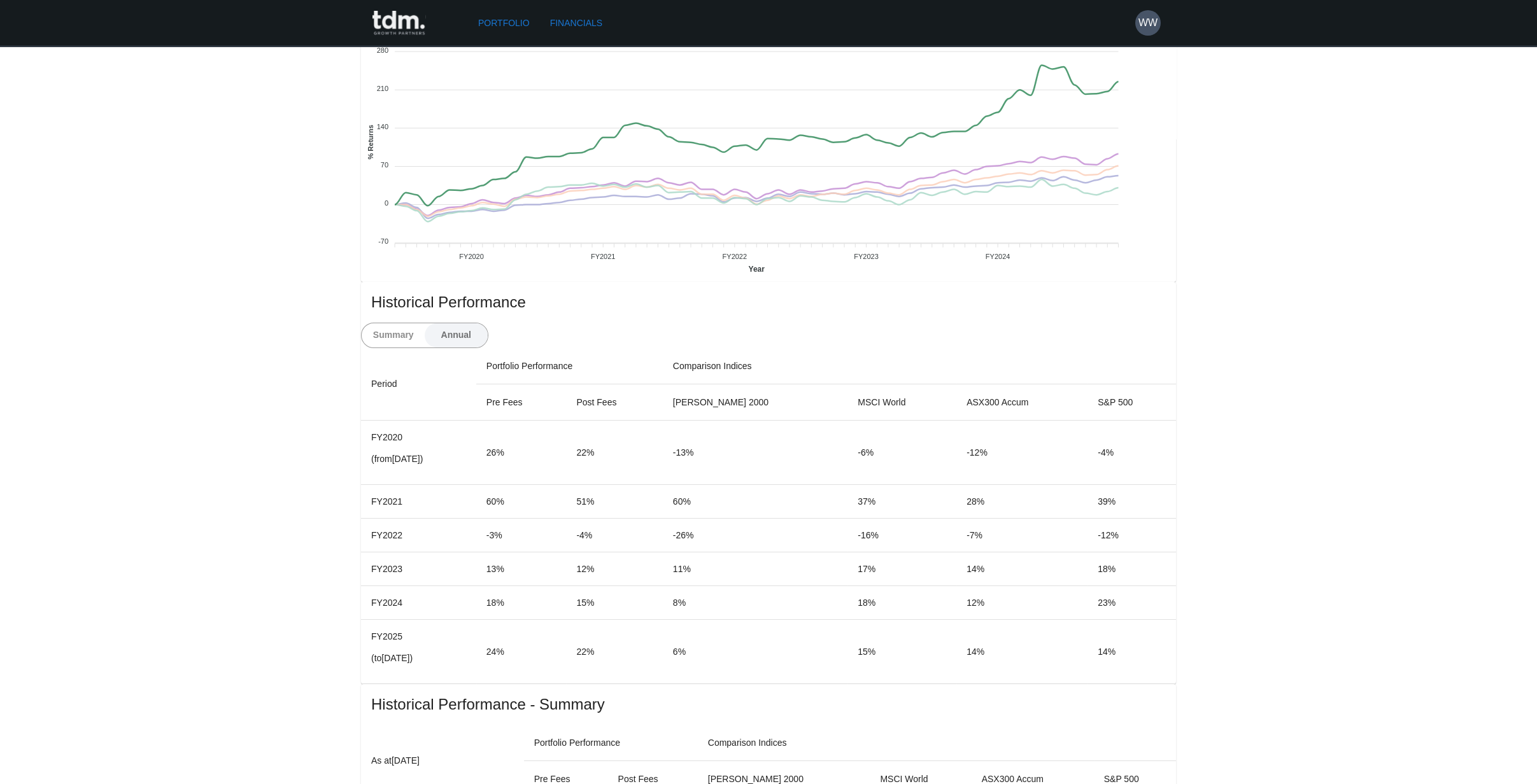
click at [425, 324] on button "Summary" at bounding box center [393, 336] width 64 height 24
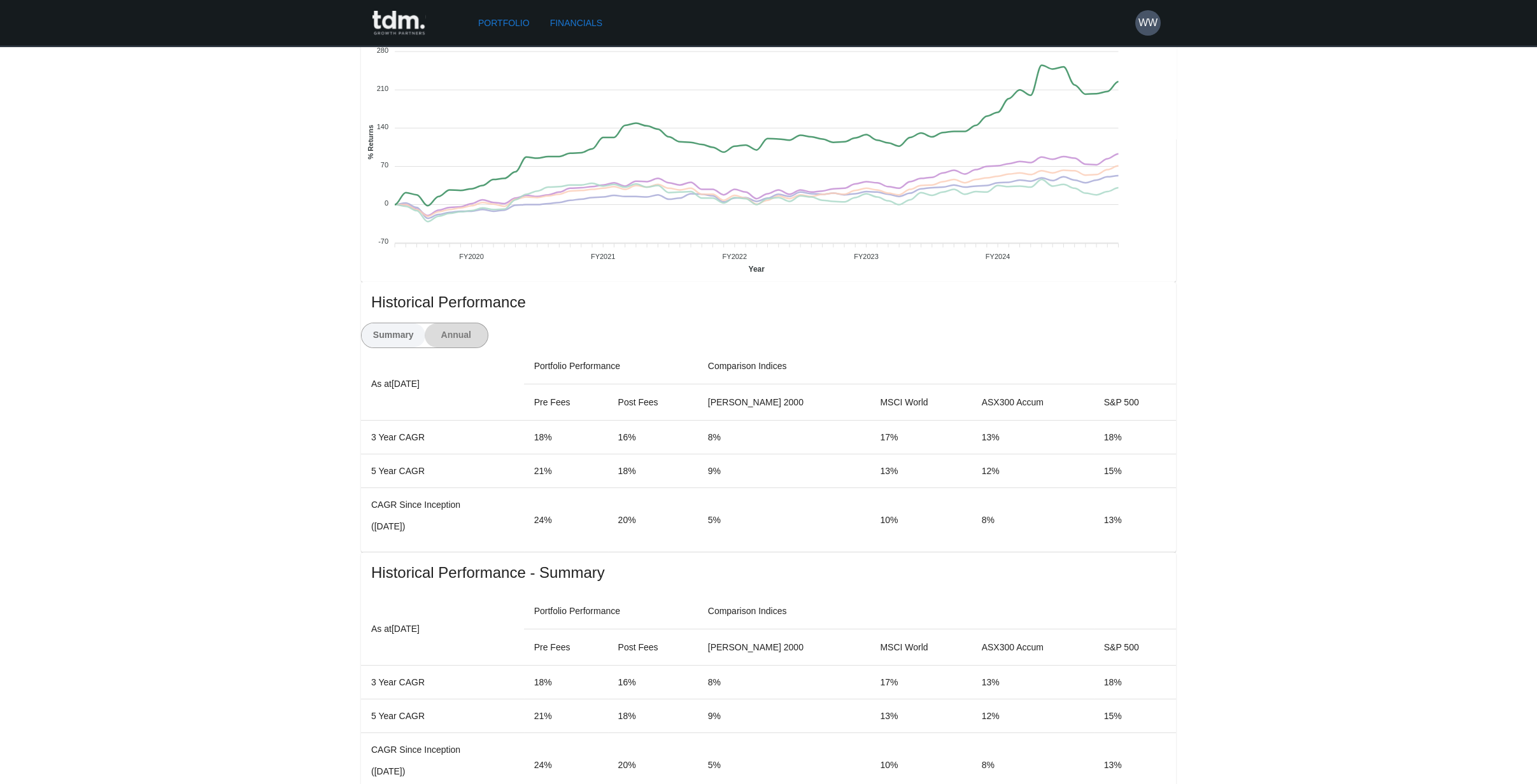
click at [488, 324] on button "Annual" at bounding box center [456, 336] width 64 height 24
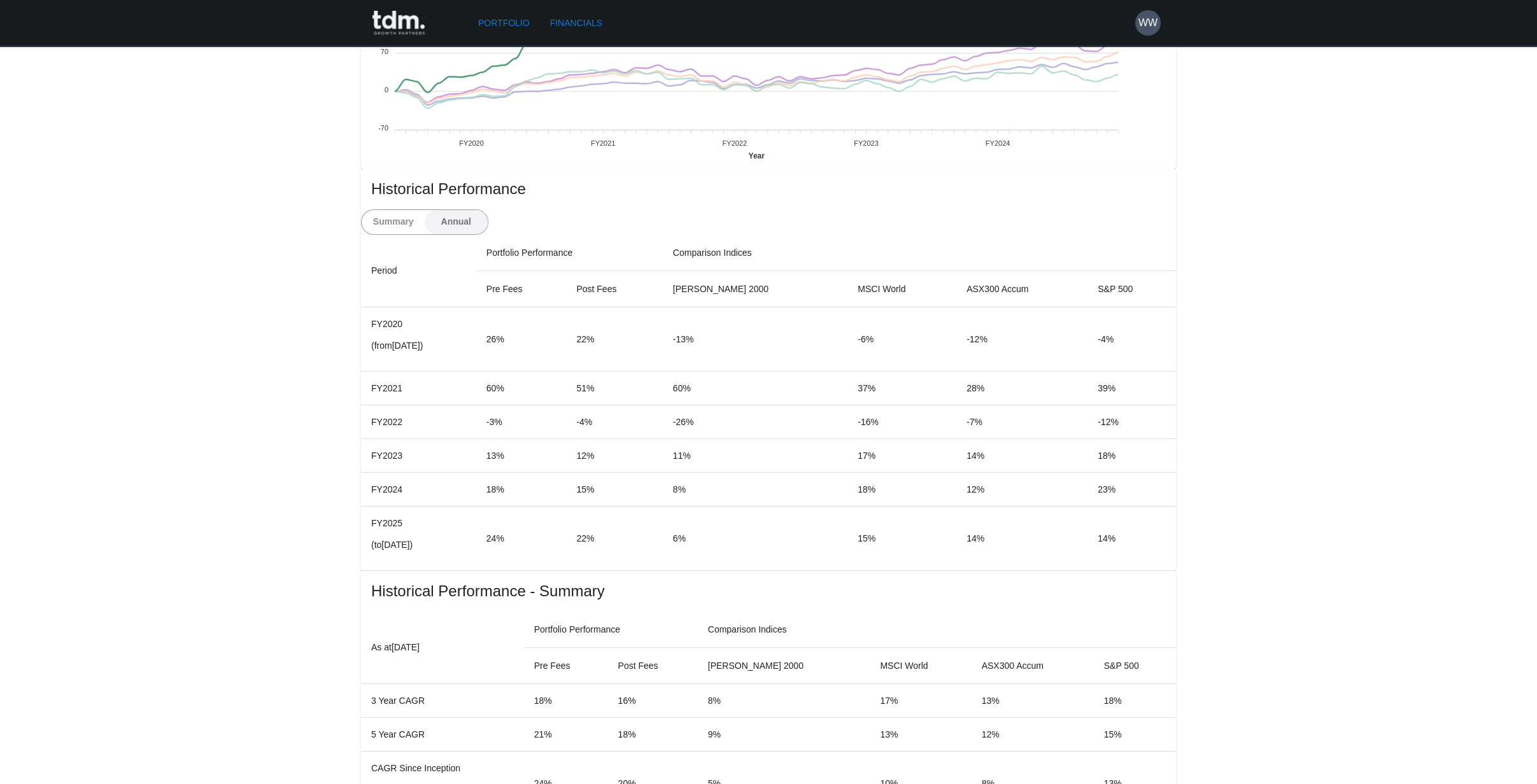
scroll to position [565, 0]
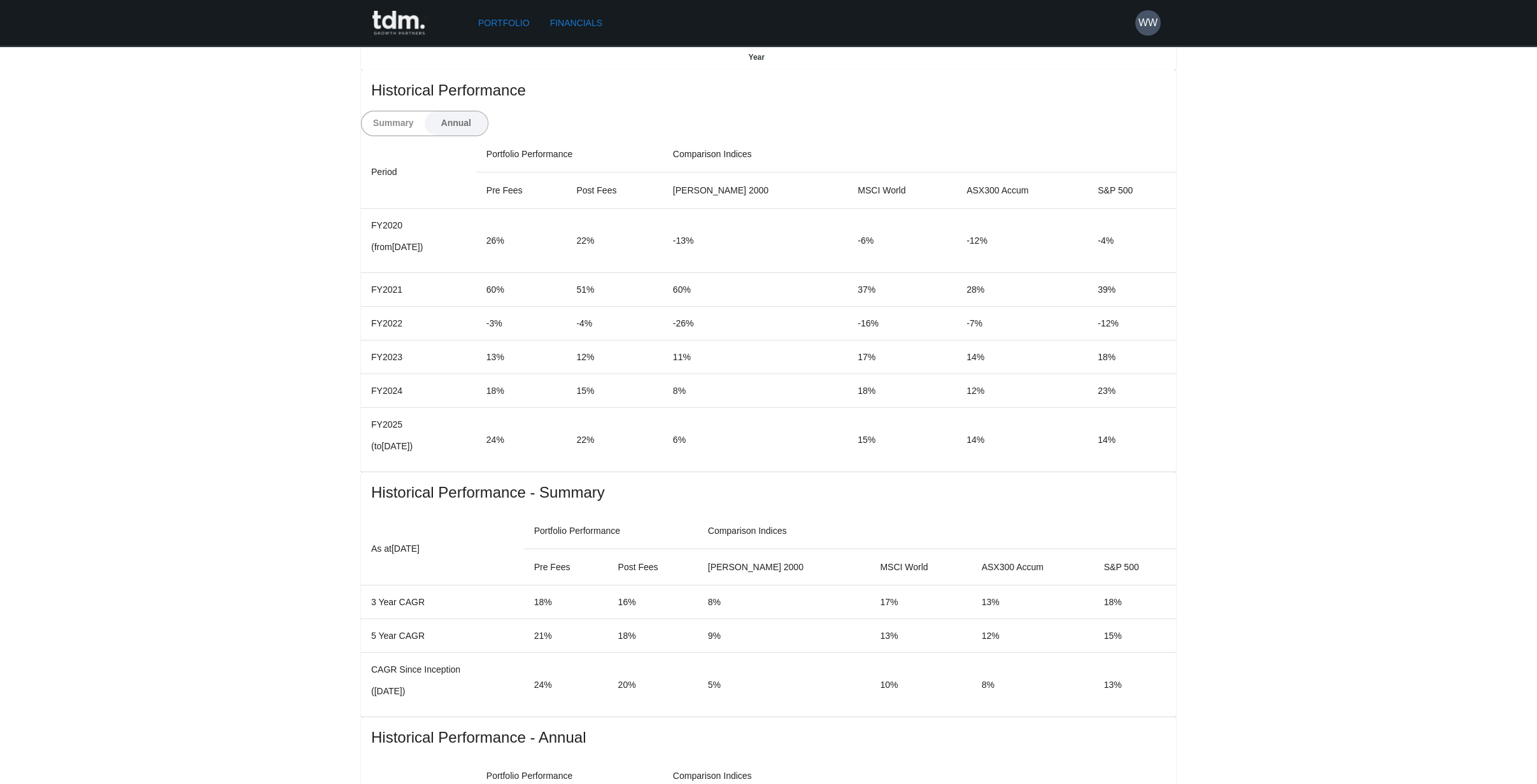
drag, startPoint x: 381, startPoint y: 494, endPoint x: 740, endPoint y: 661, distance: 395.9
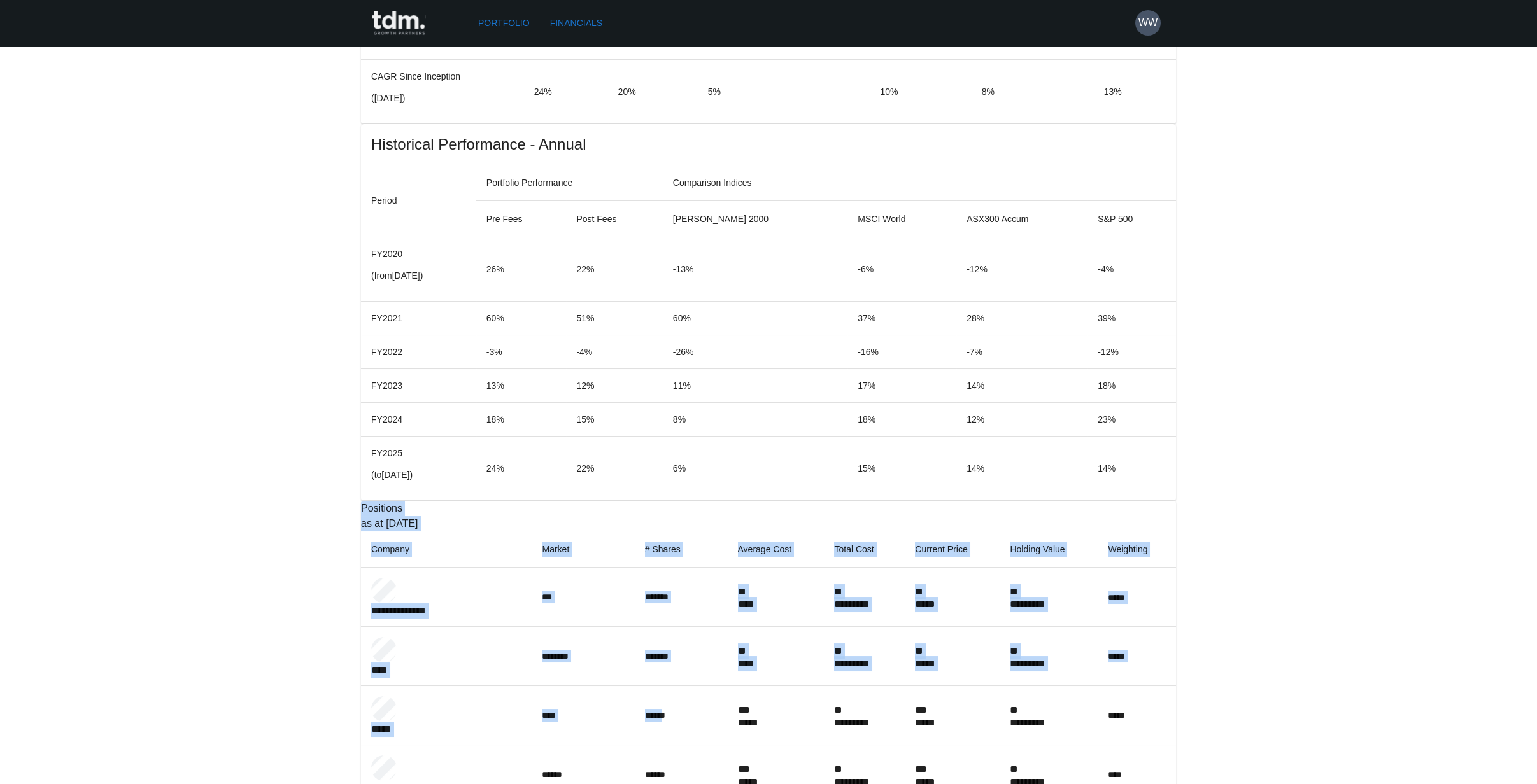
scroll to position [1183, 0]
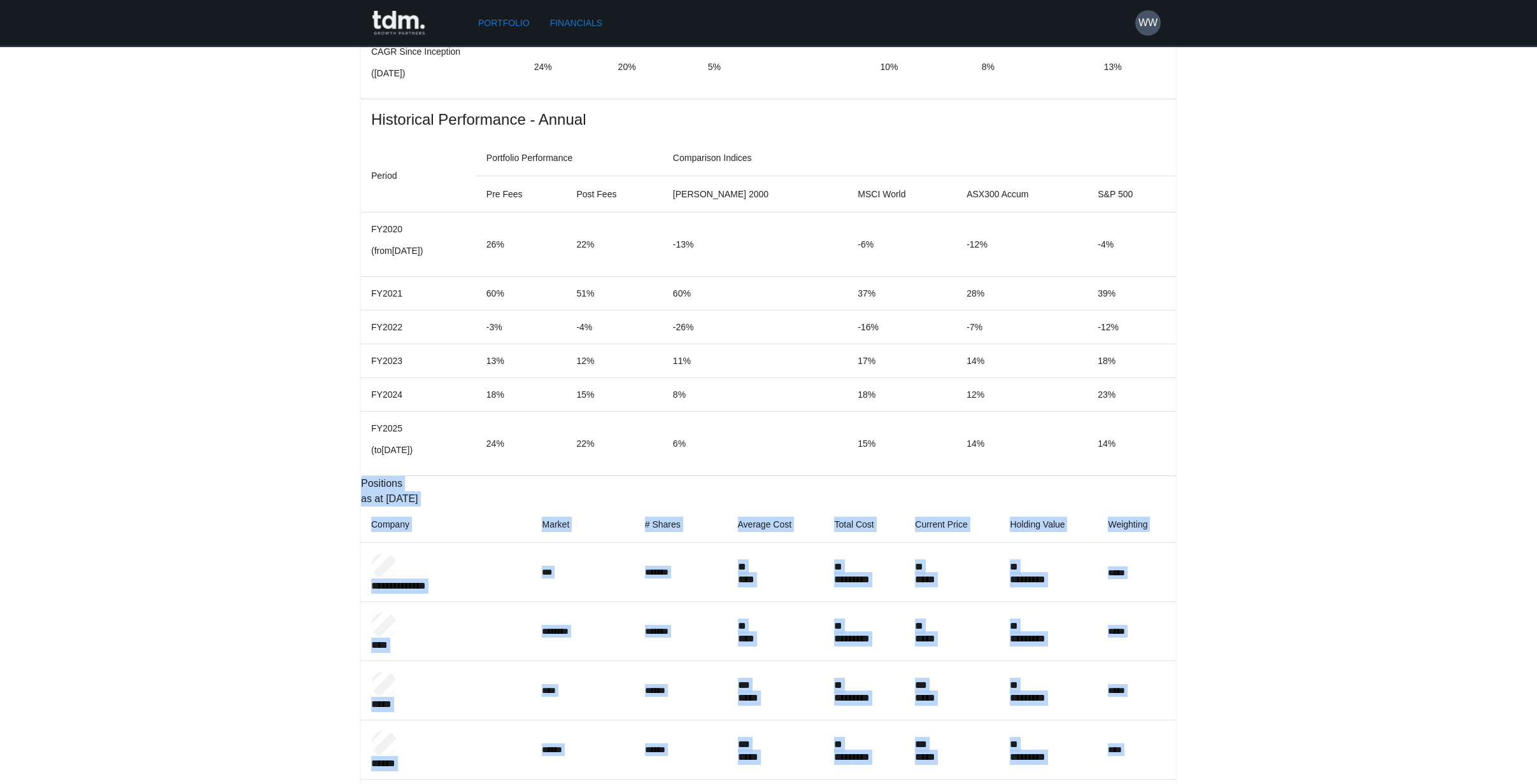
copy div "**********"
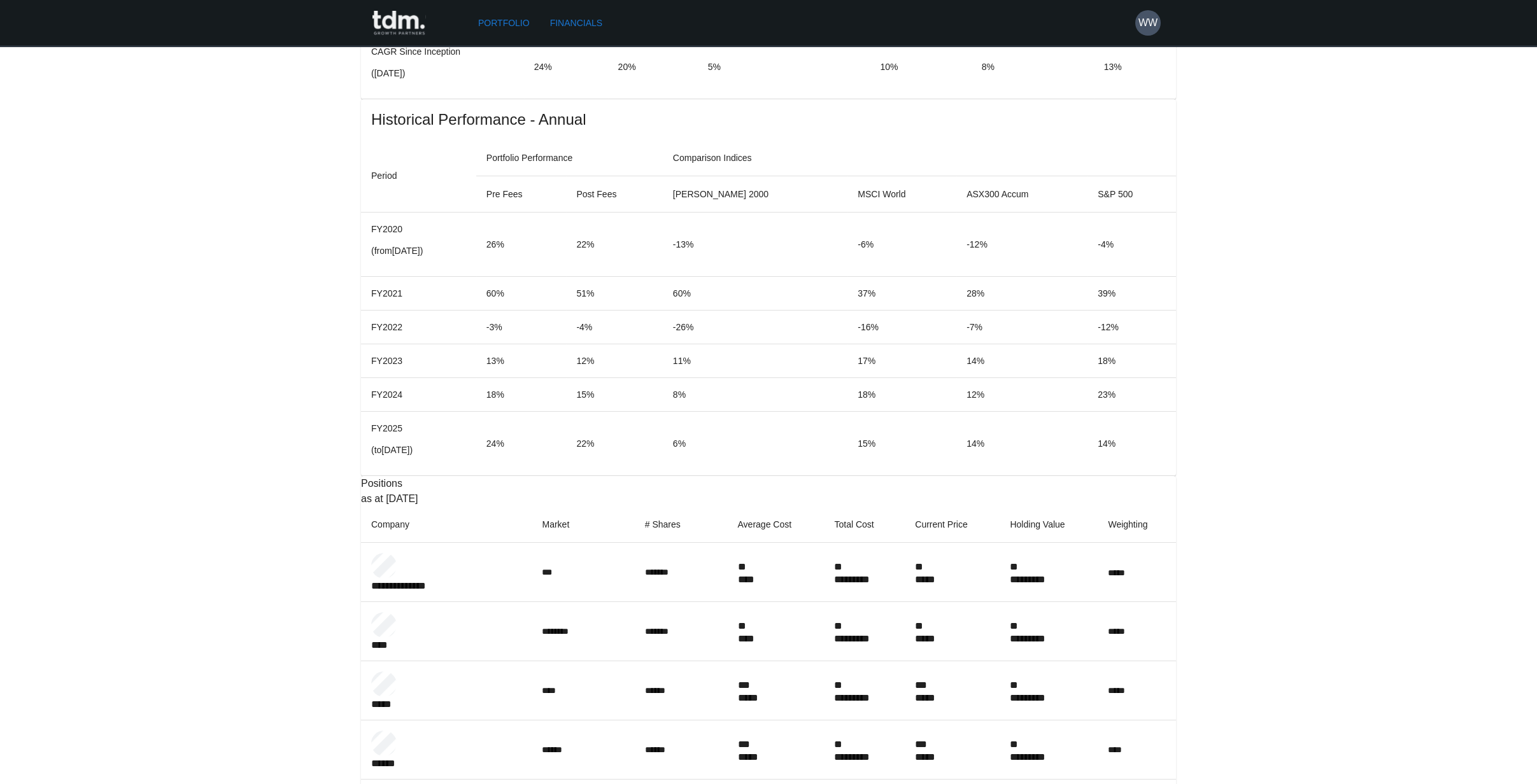
click at [840, 615] on div "**********" at bounding box center [768, 750] width 1537 height 3867
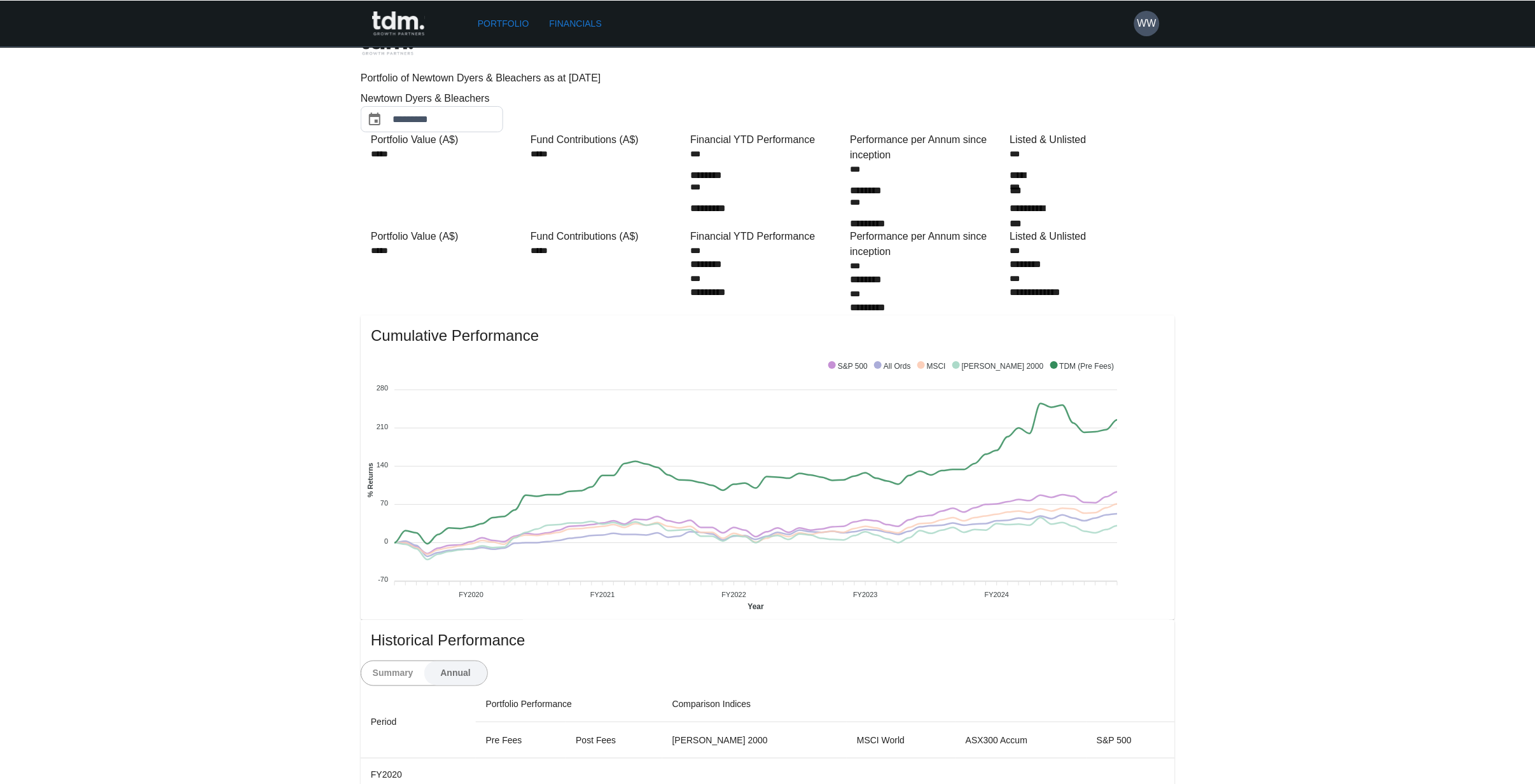
scroll to position [0, 0]
